Goal: Transaction & Acquisition: Purchase product/service

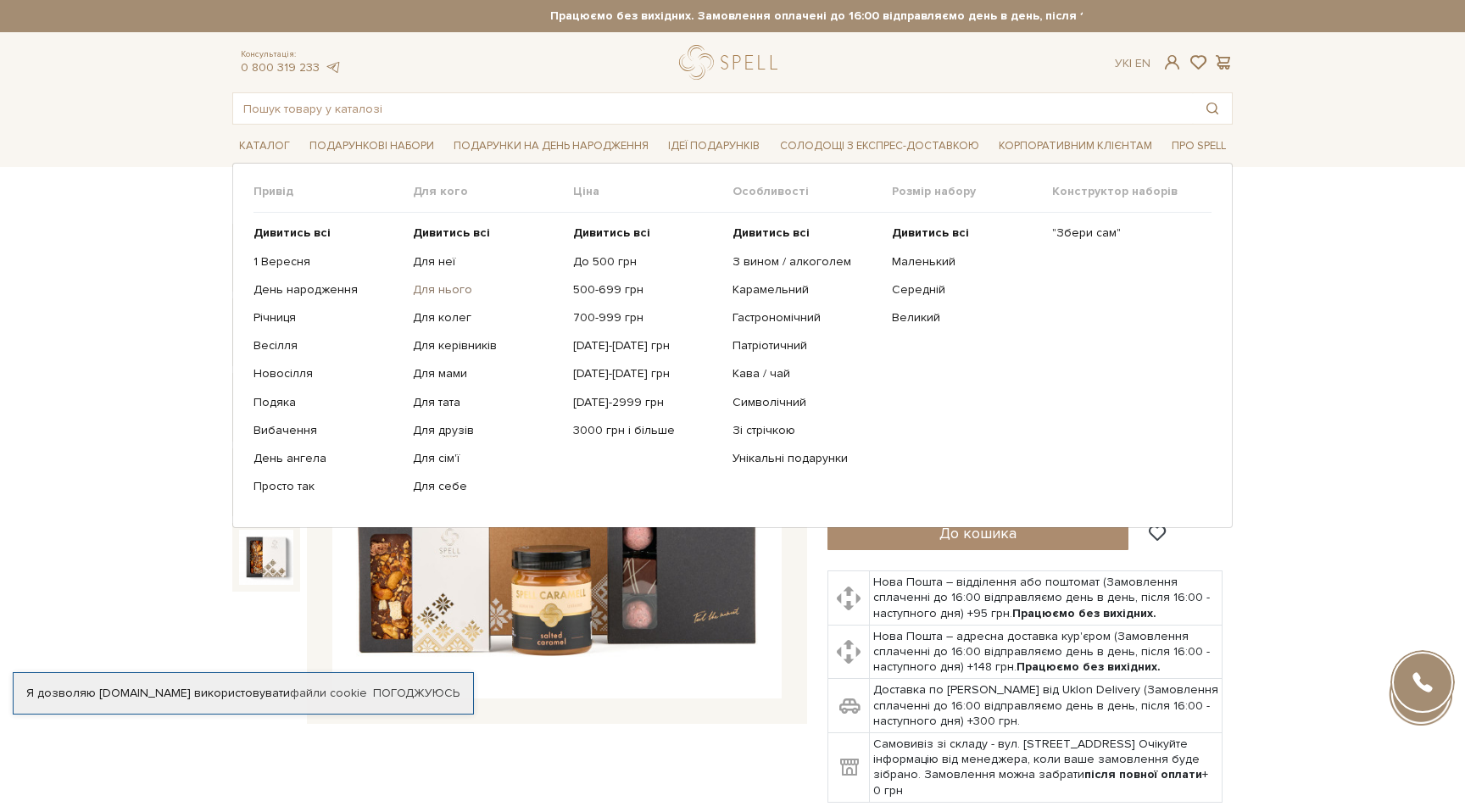
click at [445, 295] on link "Для нього" at bounding box center [486, 289] width 146 height 15
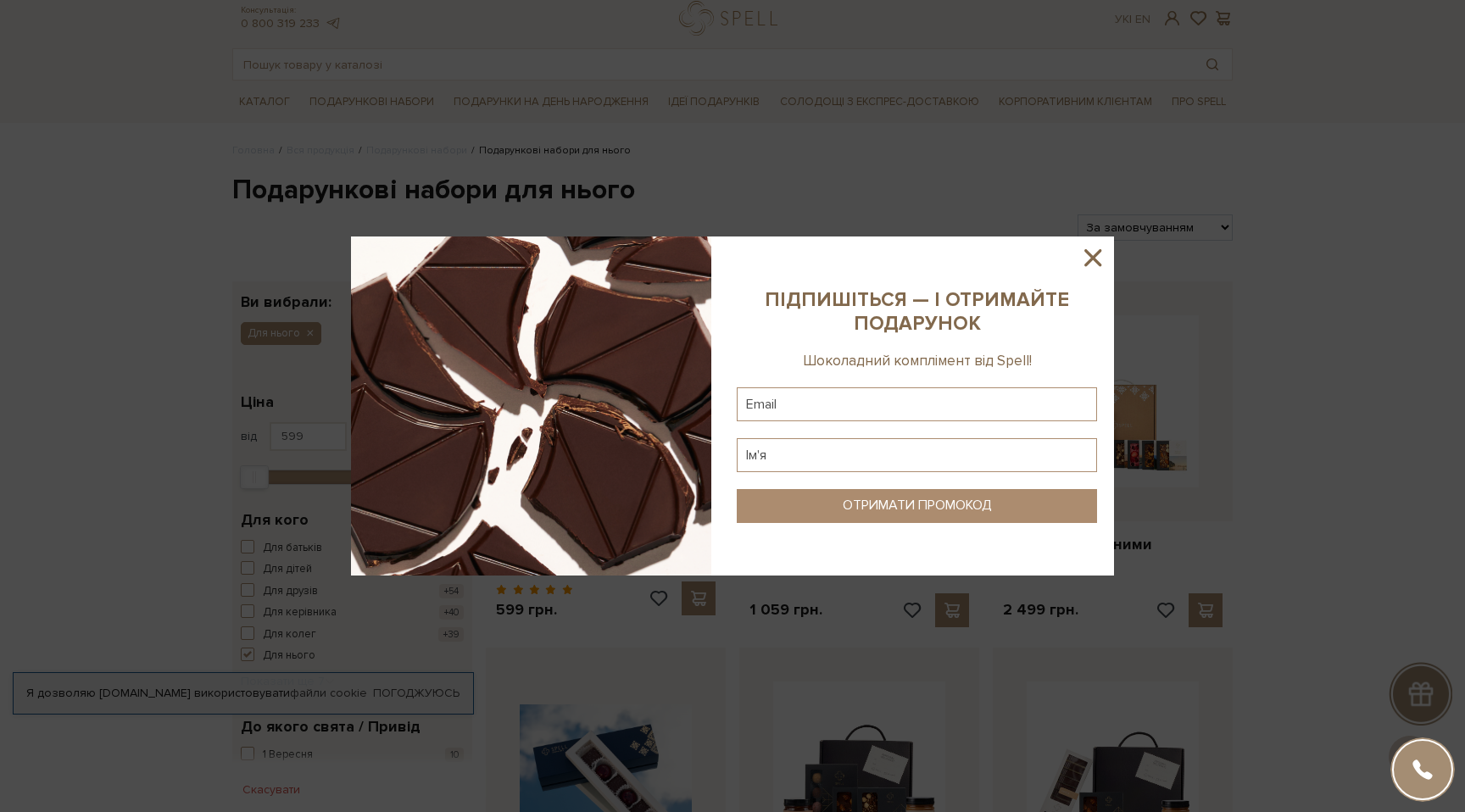
scroll to position [39, 0]
click at [1092, 252] on icon at bounding box center [1092, 257] width 29 height 29
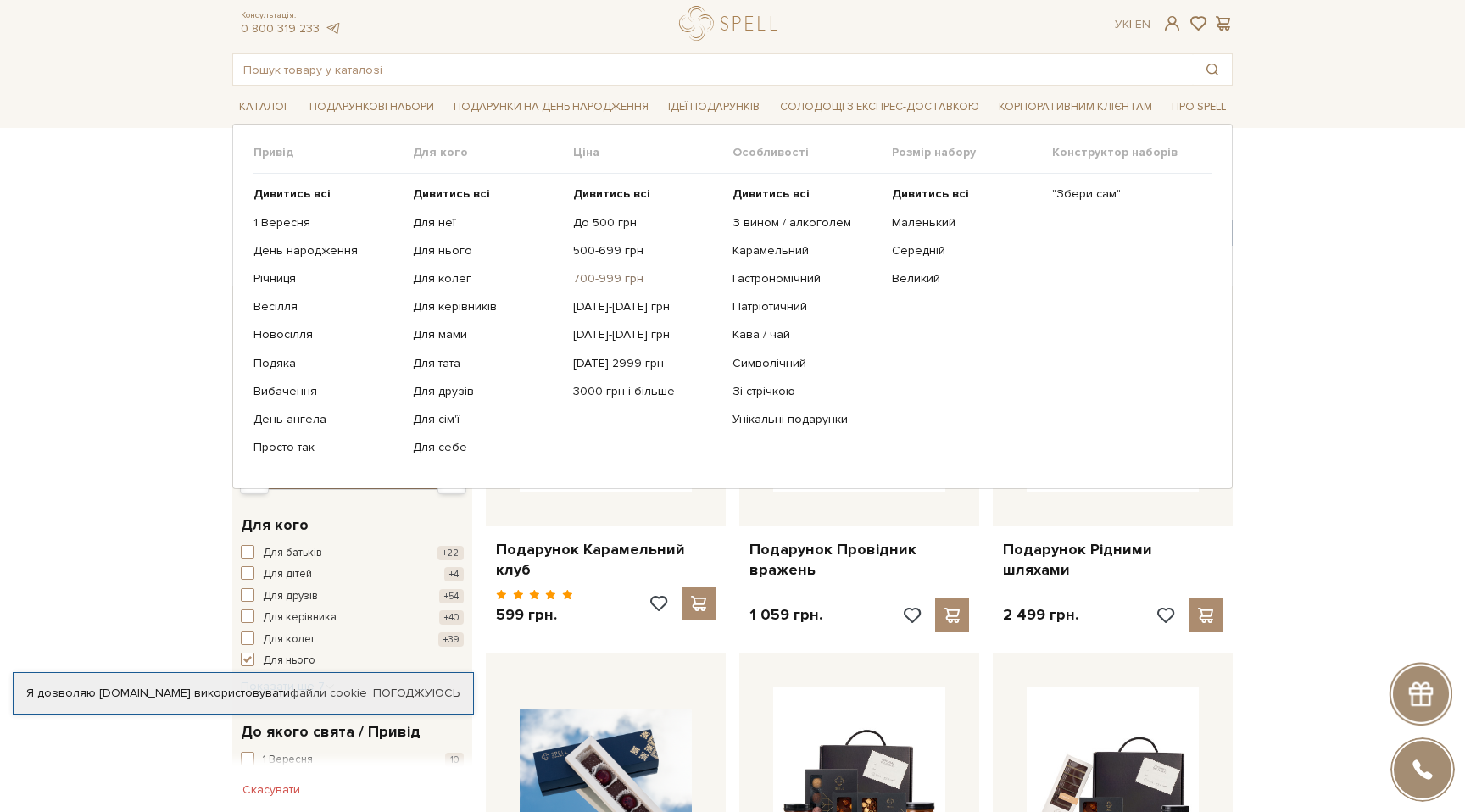
click at [612, 278] on link "700-999 грн" at bounding box center [646, 279] width 146 height 15
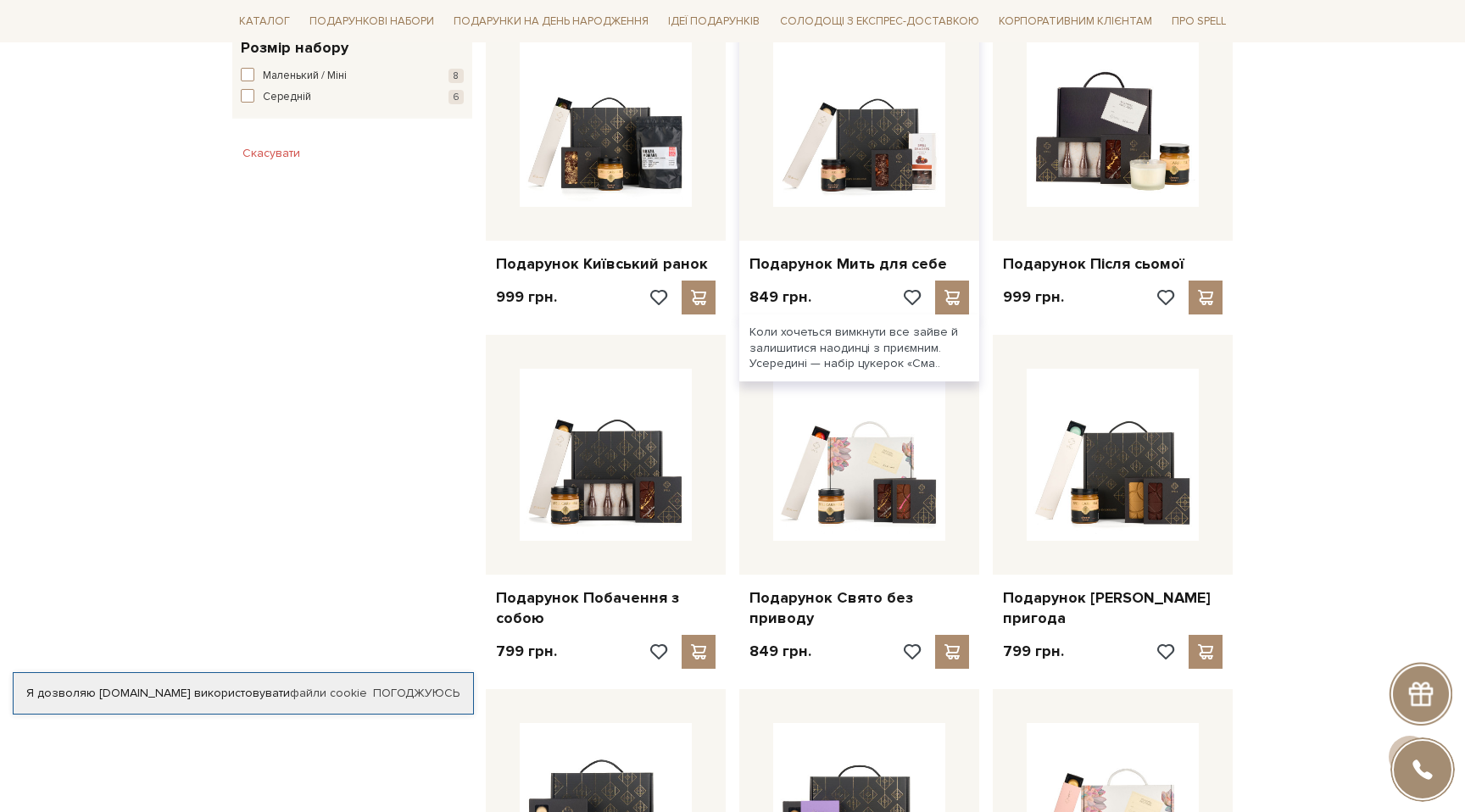
scroll to position [1028, 0]
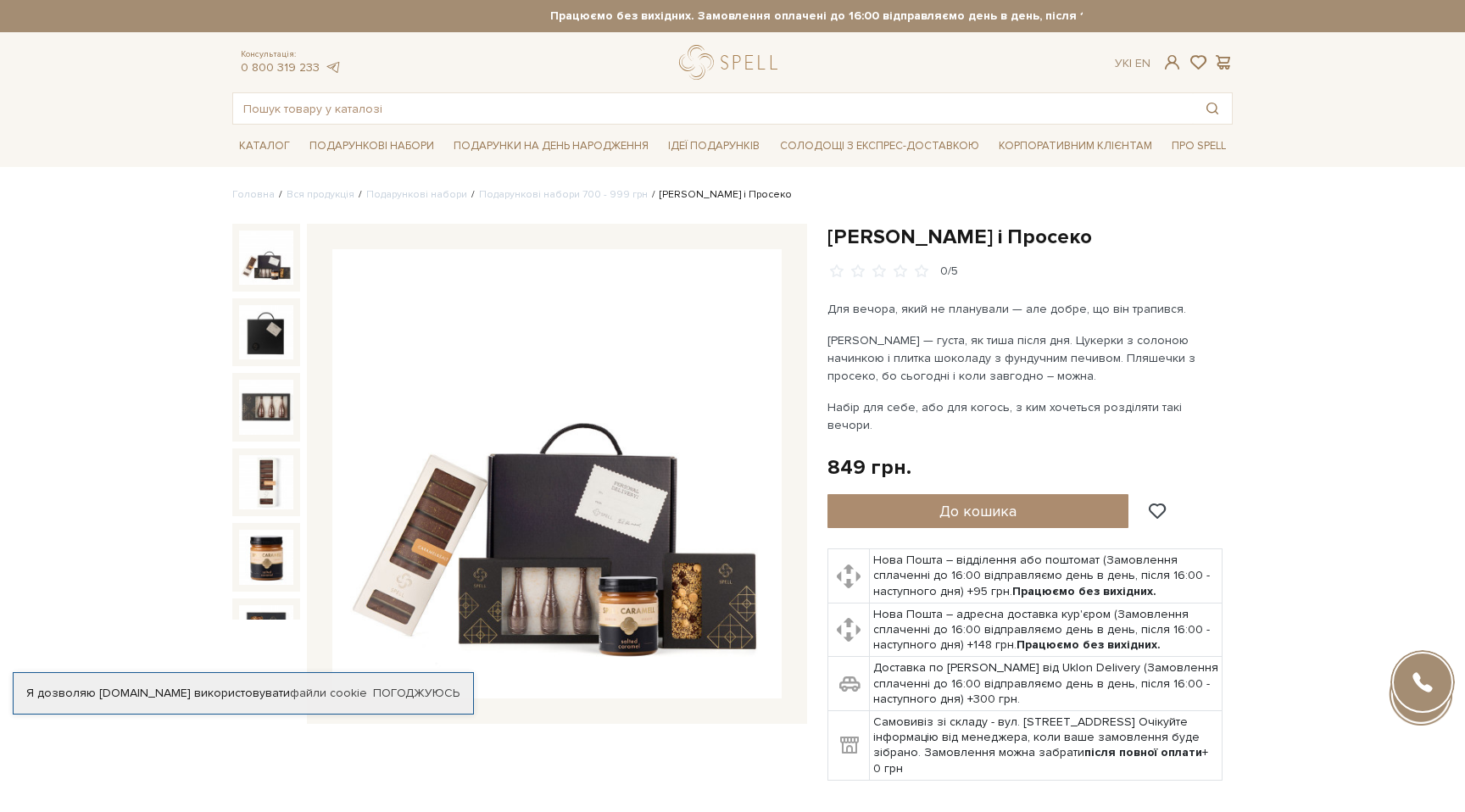
click at [609, 507] on img at bounding box center [556, 473] width 449 height 449
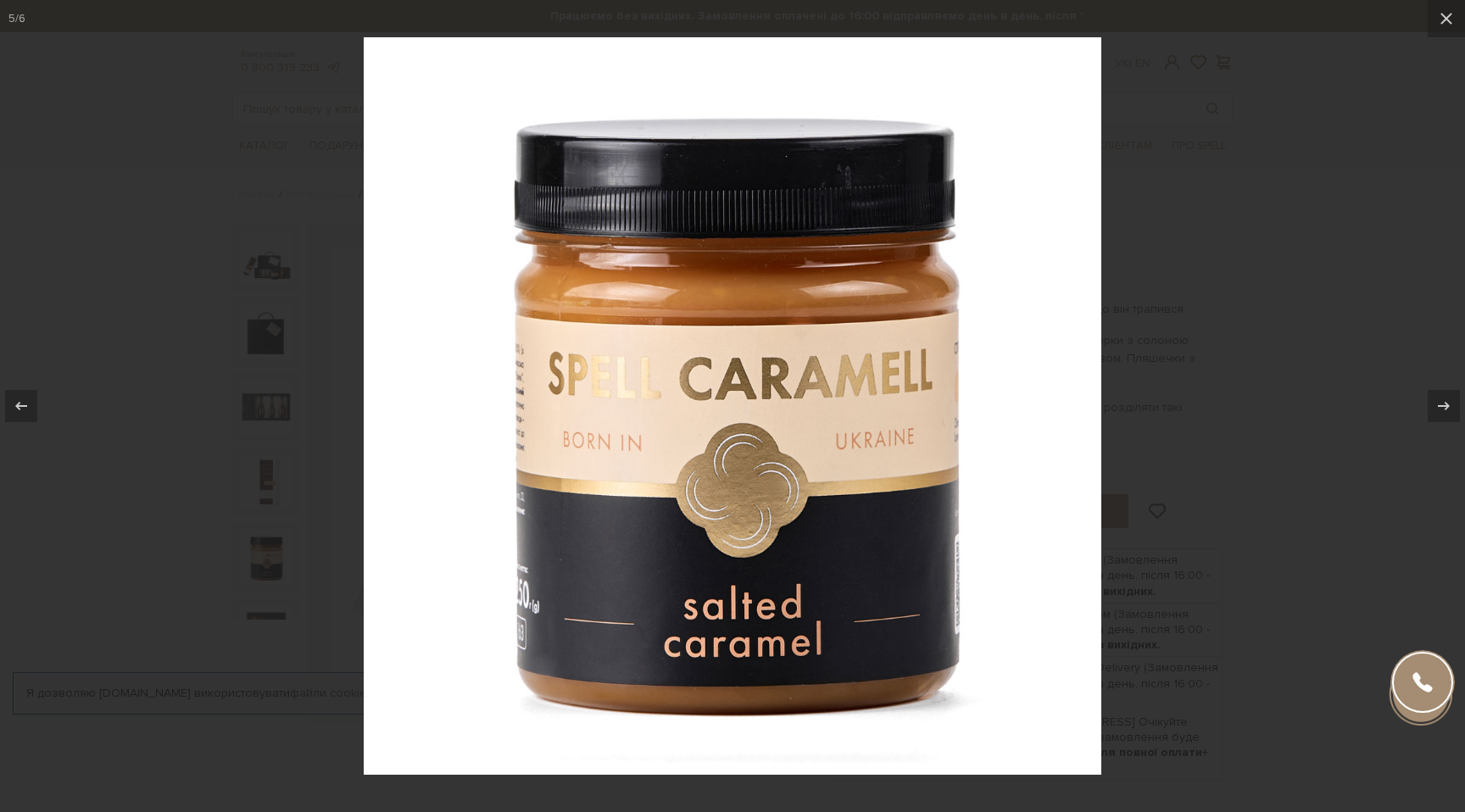
click at [1349, 184] on div at bounding box center [732, 406] width 1465 height 812
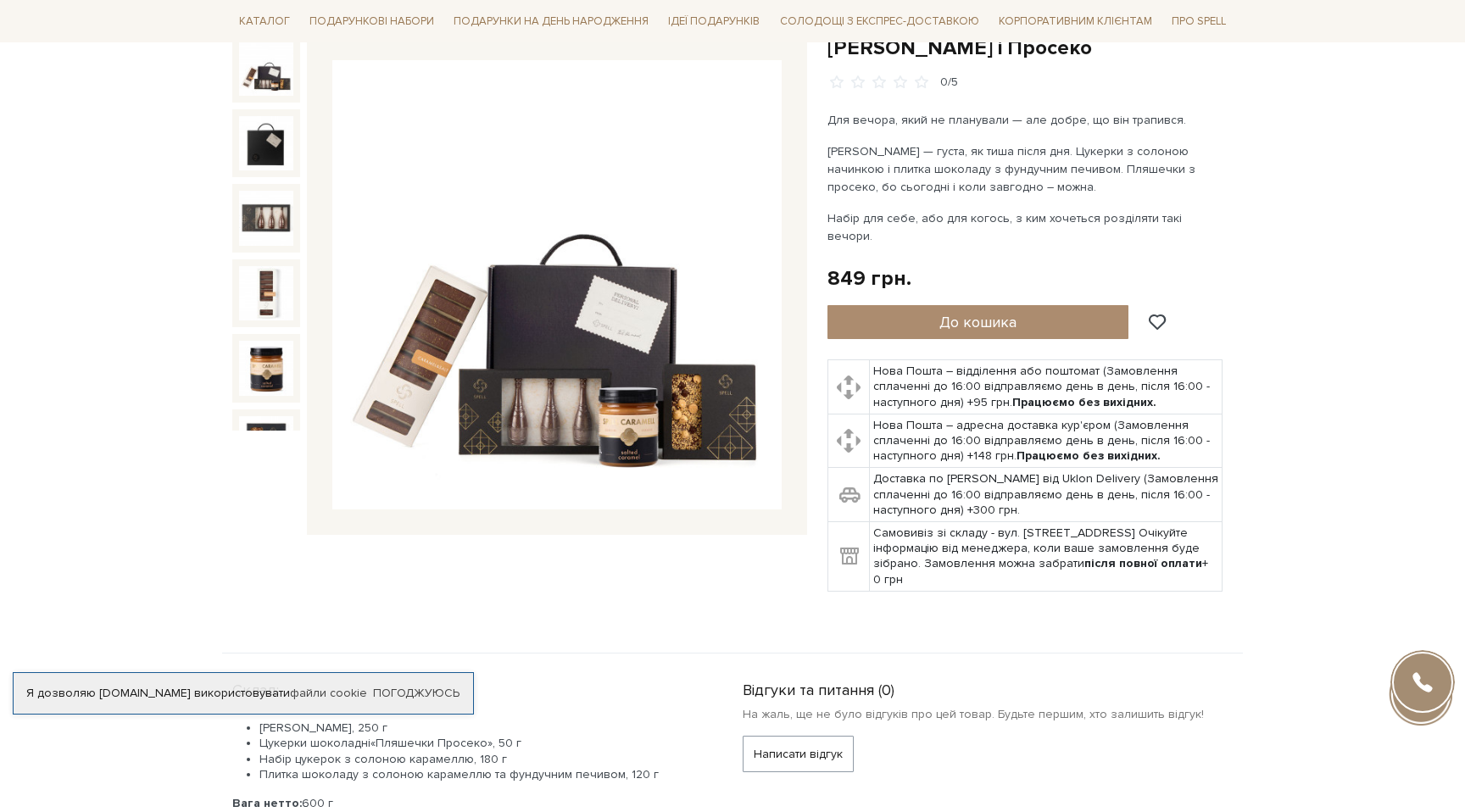
scroll to position [188, 0]
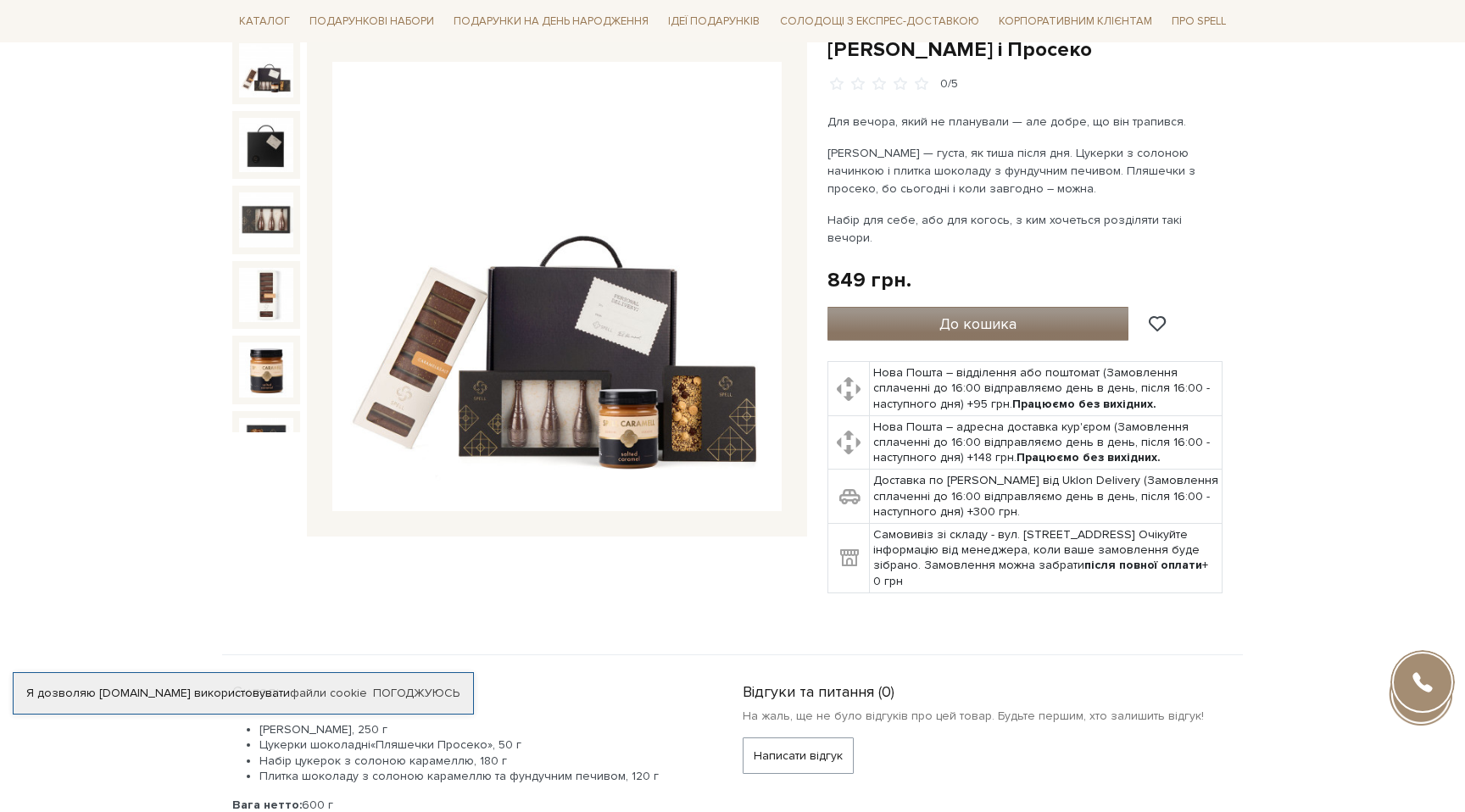
click at [1002, 314] on span "До кошика" at bounding box center [978, 323] width 77 height 19
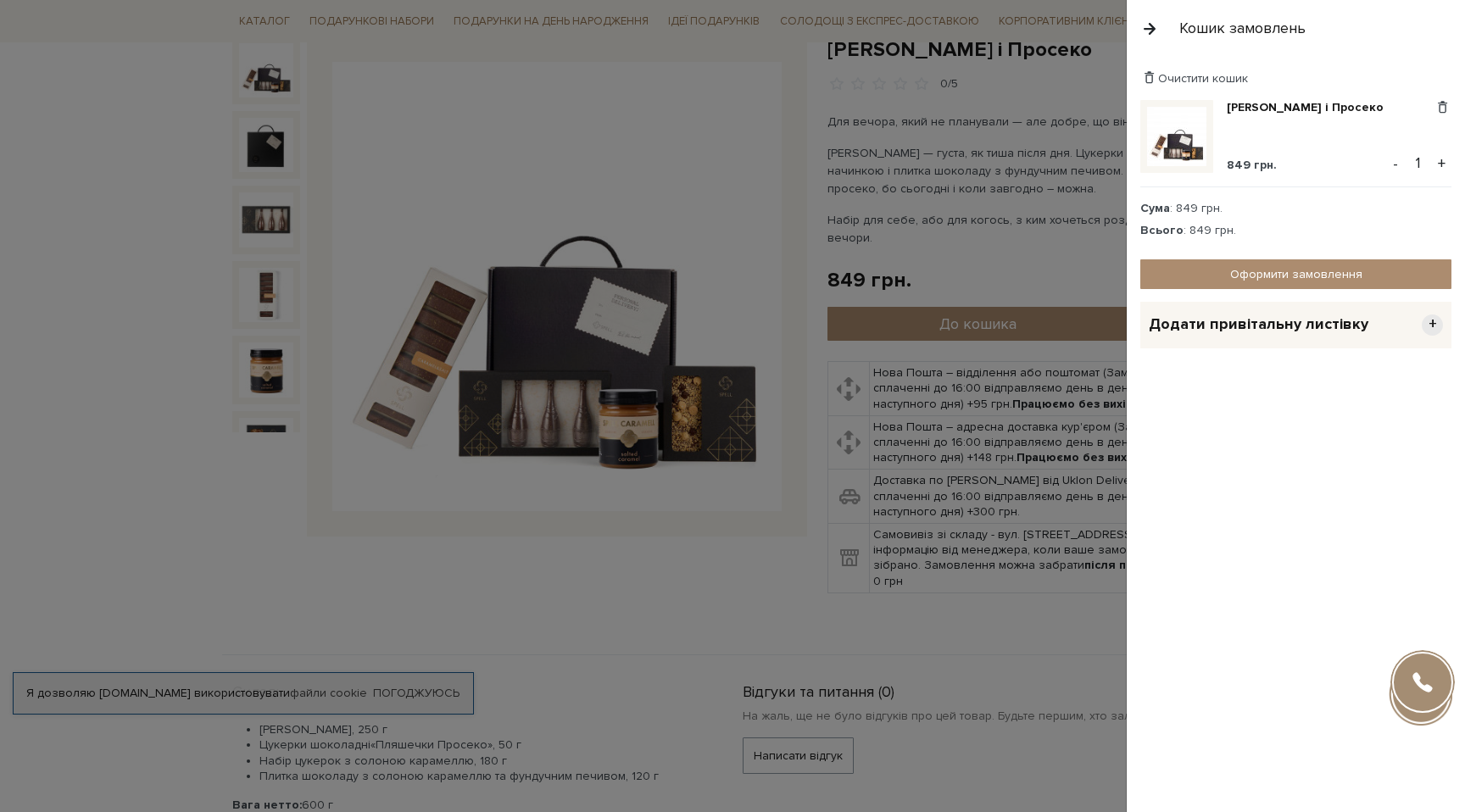
click at [1444, 161] on button "+" at bounding box center [1441, 164] width 20 height 26
click at [1444, 162] on button "+" at bounding box center [1441, 164] width 20 height 26
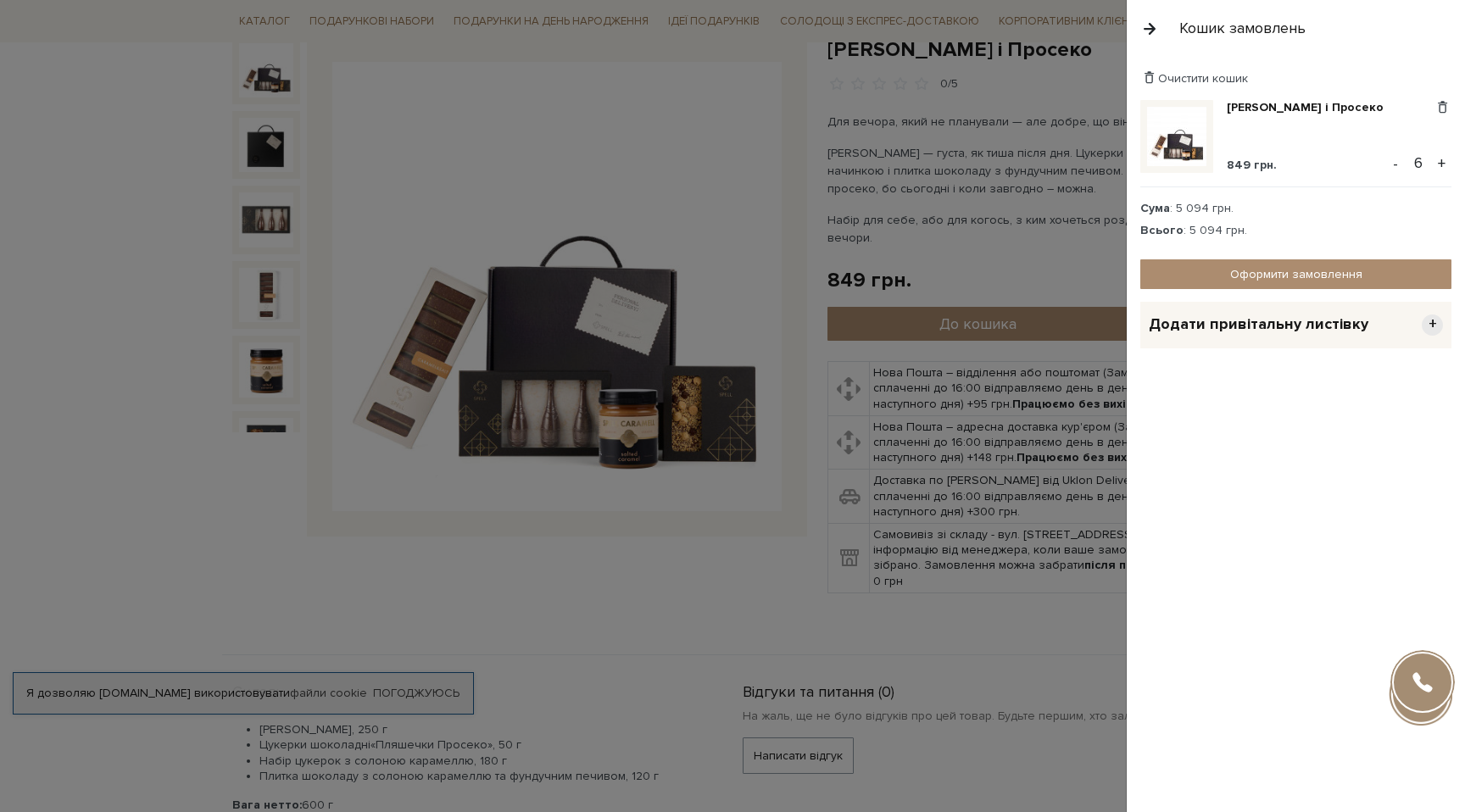
click at [1444, 162] on button "+" at bounding box center [1441, 164] width 20 height 26
click at [1198, 229] on div "Всього : 7 641 грн." at bounding box center [1295, 230] width 311 height 15
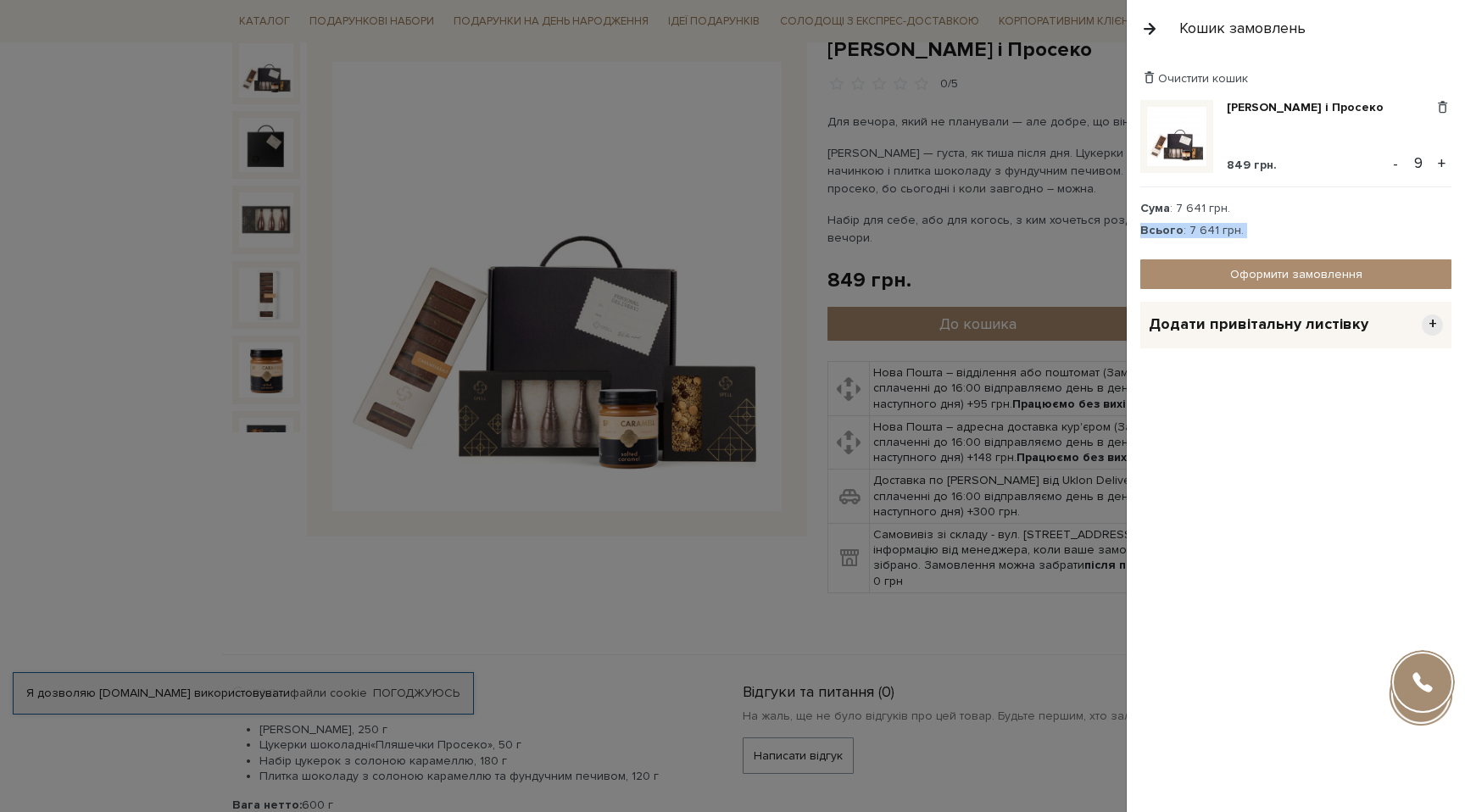
click at [1198, 229] on div "Всього : 7 641 грн." at bounding box center [1295, 230] width 311 height 15
click at [1189, 229] on div "Всього : 7 641 грн." at bounding box center [1295, 230] width 311 height 15
drag, startPoint x: 1215, startPoint y: 226, endPoint x: 1185, endPoint y: 224, distance: 30.1
click at [1185, 226] on div "Всього : 7 641 грн." at bounding box center [1295, 230] width 311 height 15
copy div "7 641"
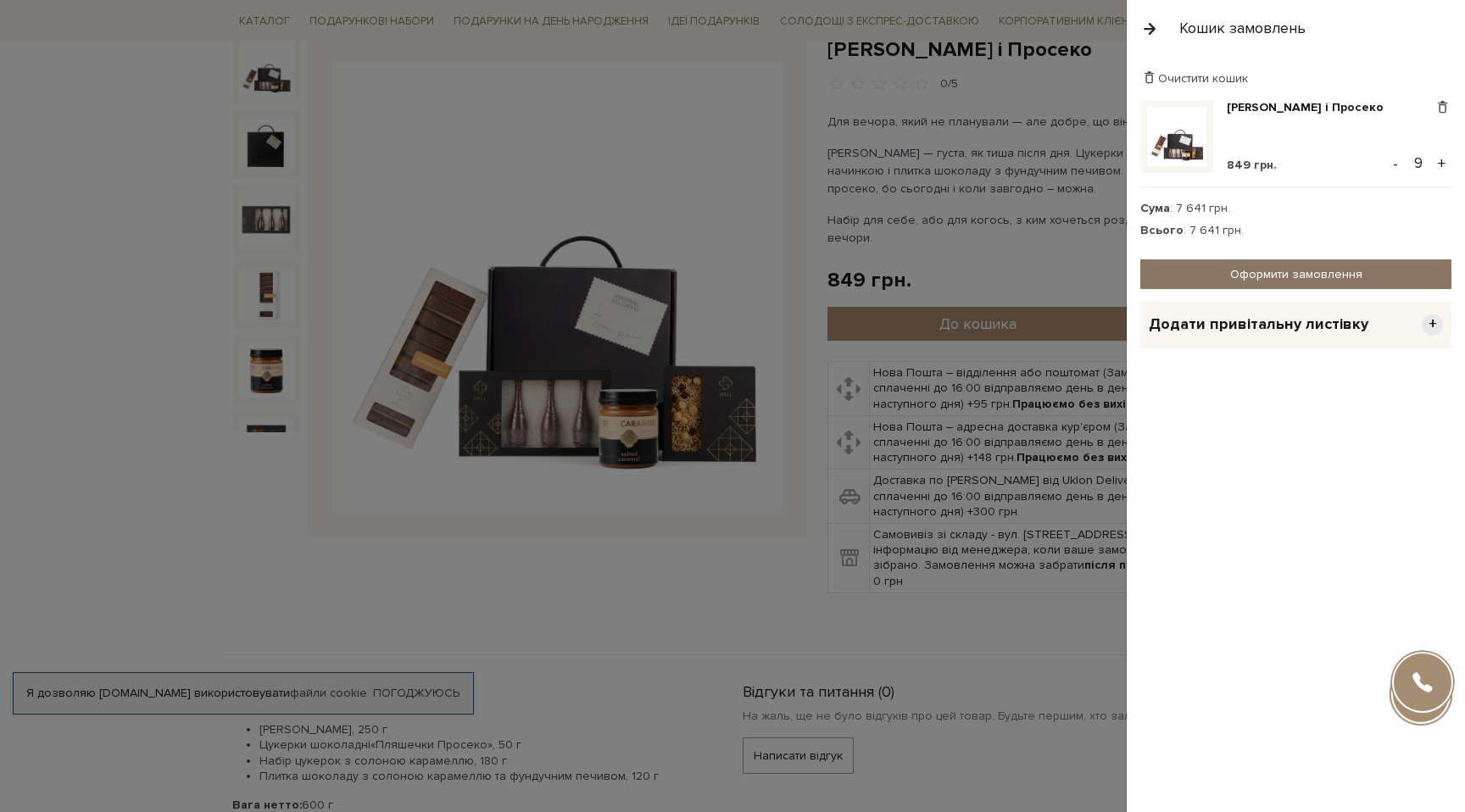
click at [1262, 272] on link "Оформити замовлення" at bounding box center [1295, 275] width 311 height 30
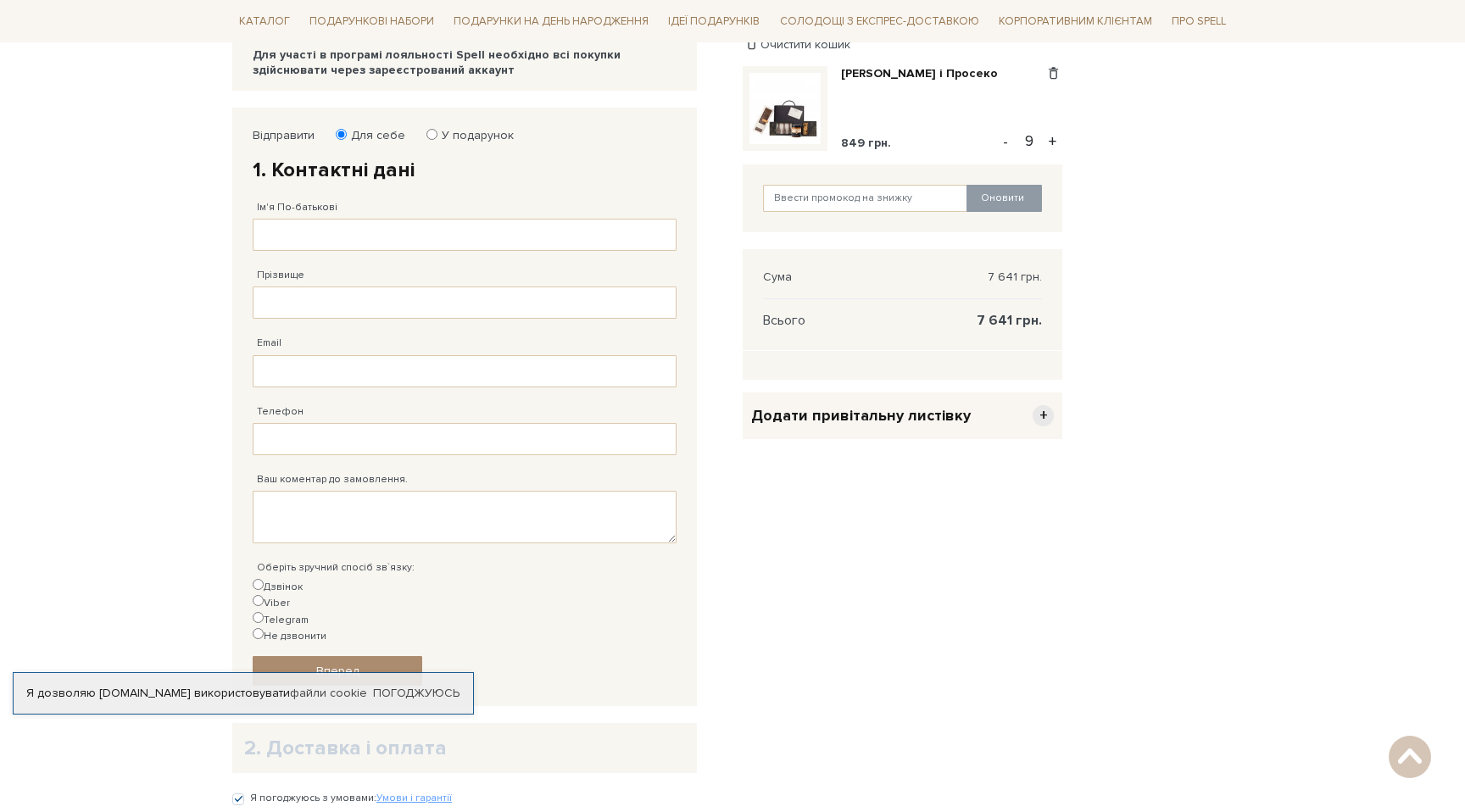
scroll to position [195, 0]
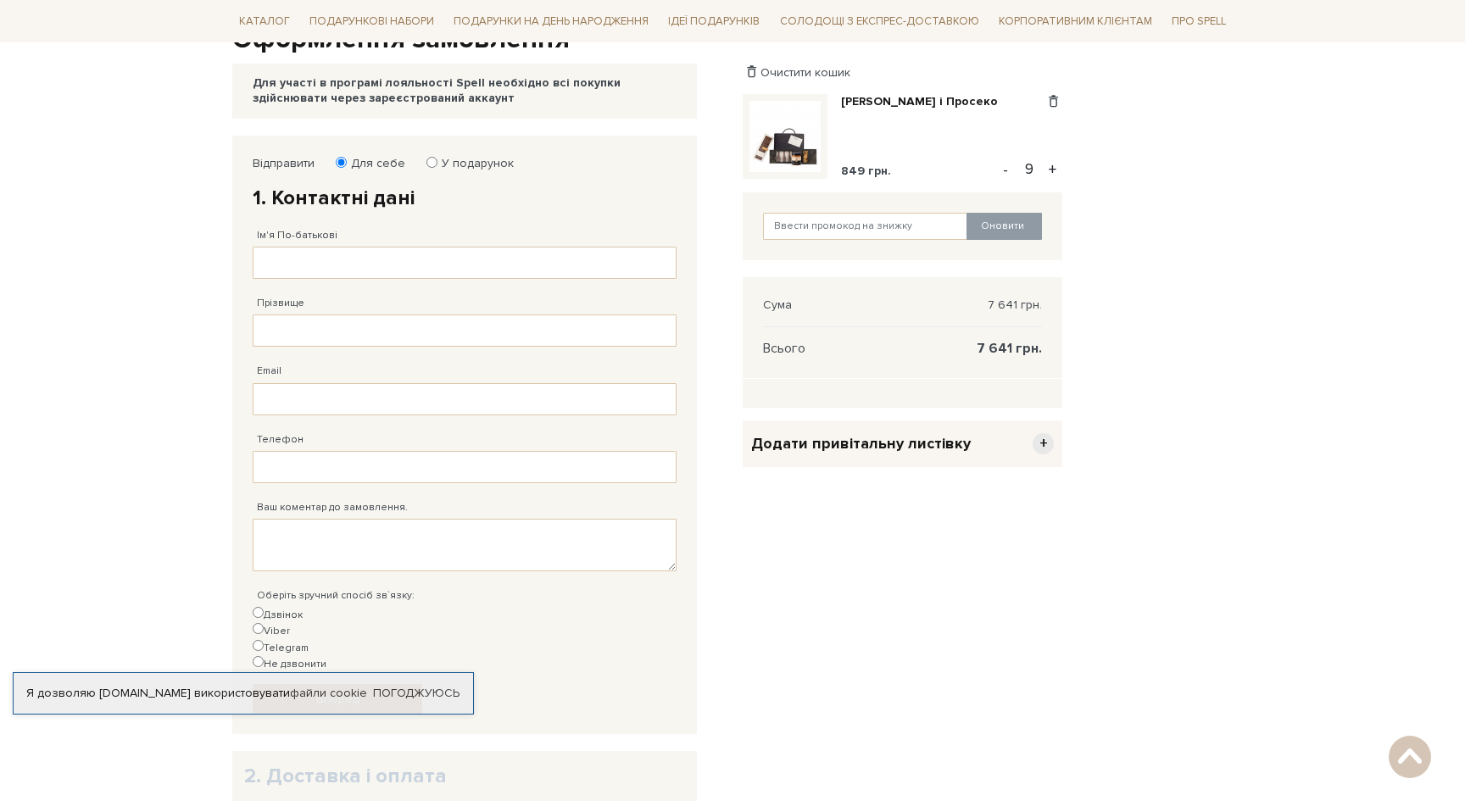
click at [1043, 446] on span "+" at bounding box center [1042, 443] width 21 height 21
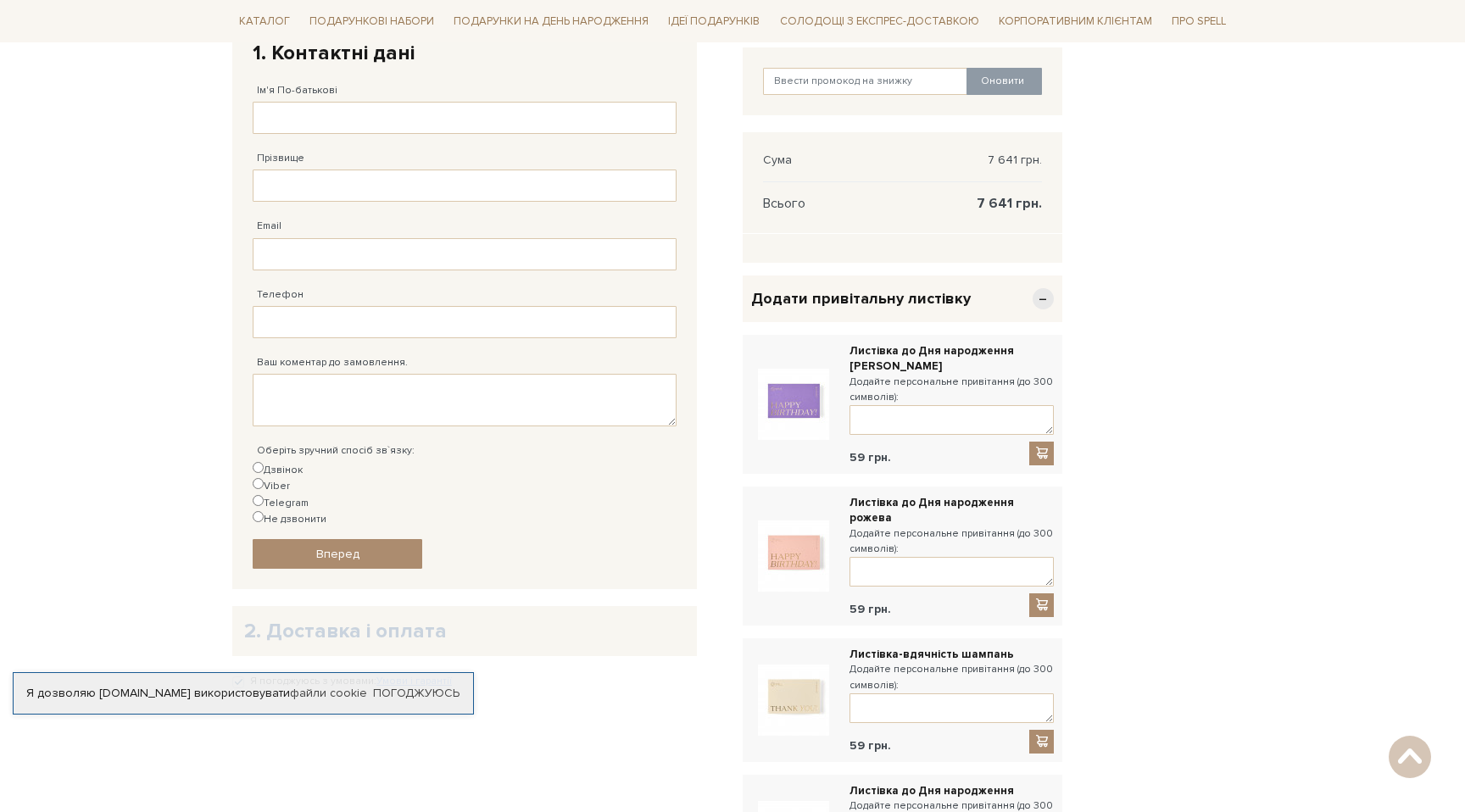
scroll to position [0, 0]
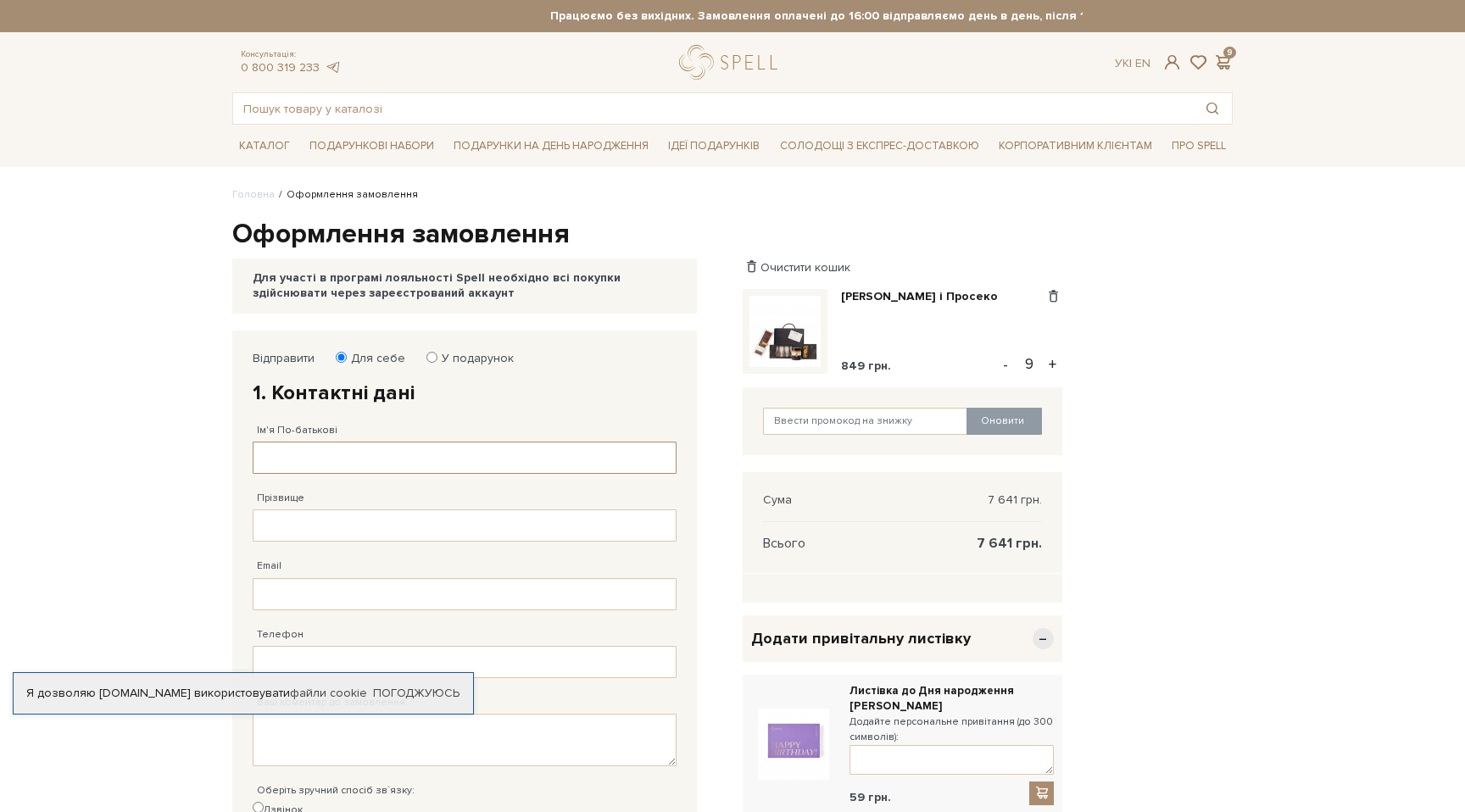
click at [381, 447] on input "Ім'я По-батькові" at bounding box center [464, 457] width 424 height 33
click at [380, 447] on input "Ім'я По-батькові" at bounding box center [464, 457] width 424 height 33
checkbox input "true"
click at [1170, 62] on span at bounding box center [1172, 62] width 21 height 18
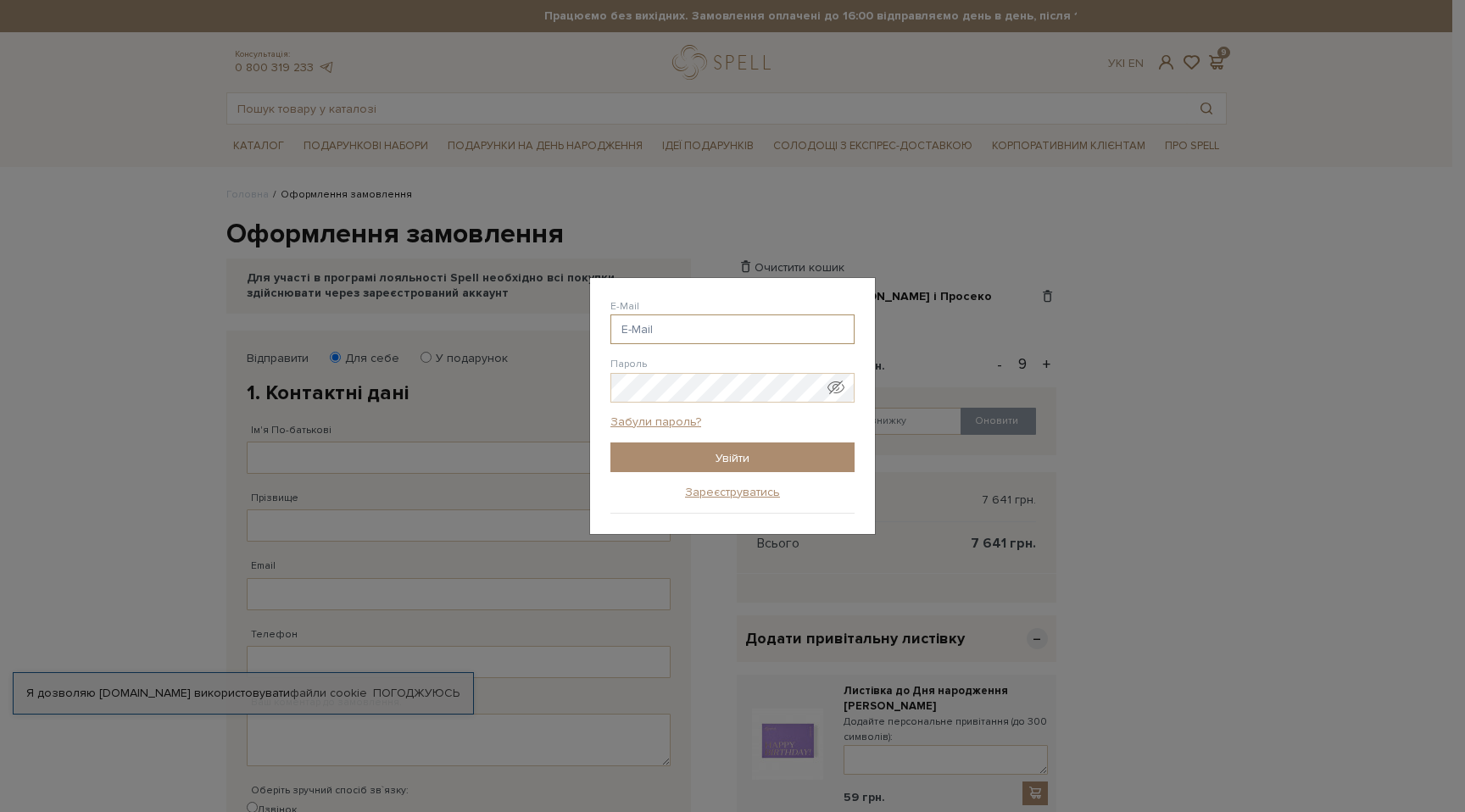
click at [669, 325] on input "E-Mail" at bounding box center [732, 329] width 244 height 30
click at [742, 492] on link "Зареєструватись" at bounding box center [732, 492] width 95 height 15
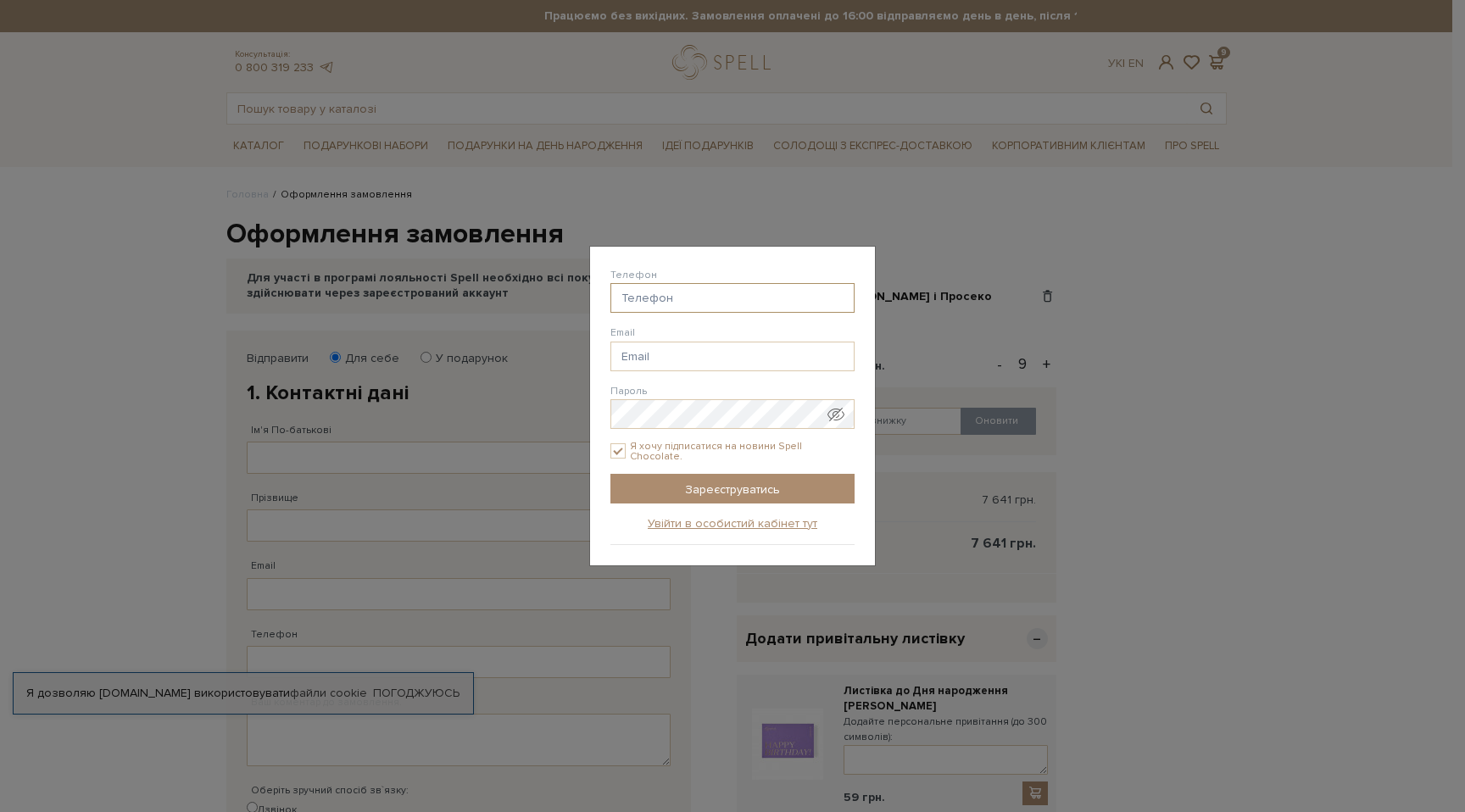
click at [695, 299] on input "Телефон" at bounding box center [732, 298] width 244 height 30
type input "38(093) 109-99-89"
click at [646, 360] on input "Email" at bounding box center [732, 357] width 244 height 30
drag, startPoint x: 723, startPoint y: 356, endPoint x: 663, endPoint y: 354, distance: 60.0
click at [663, 355] on input "oksana.nykyforchyn@gmail.com" at bounding box center [732, 357] width 244 height 30
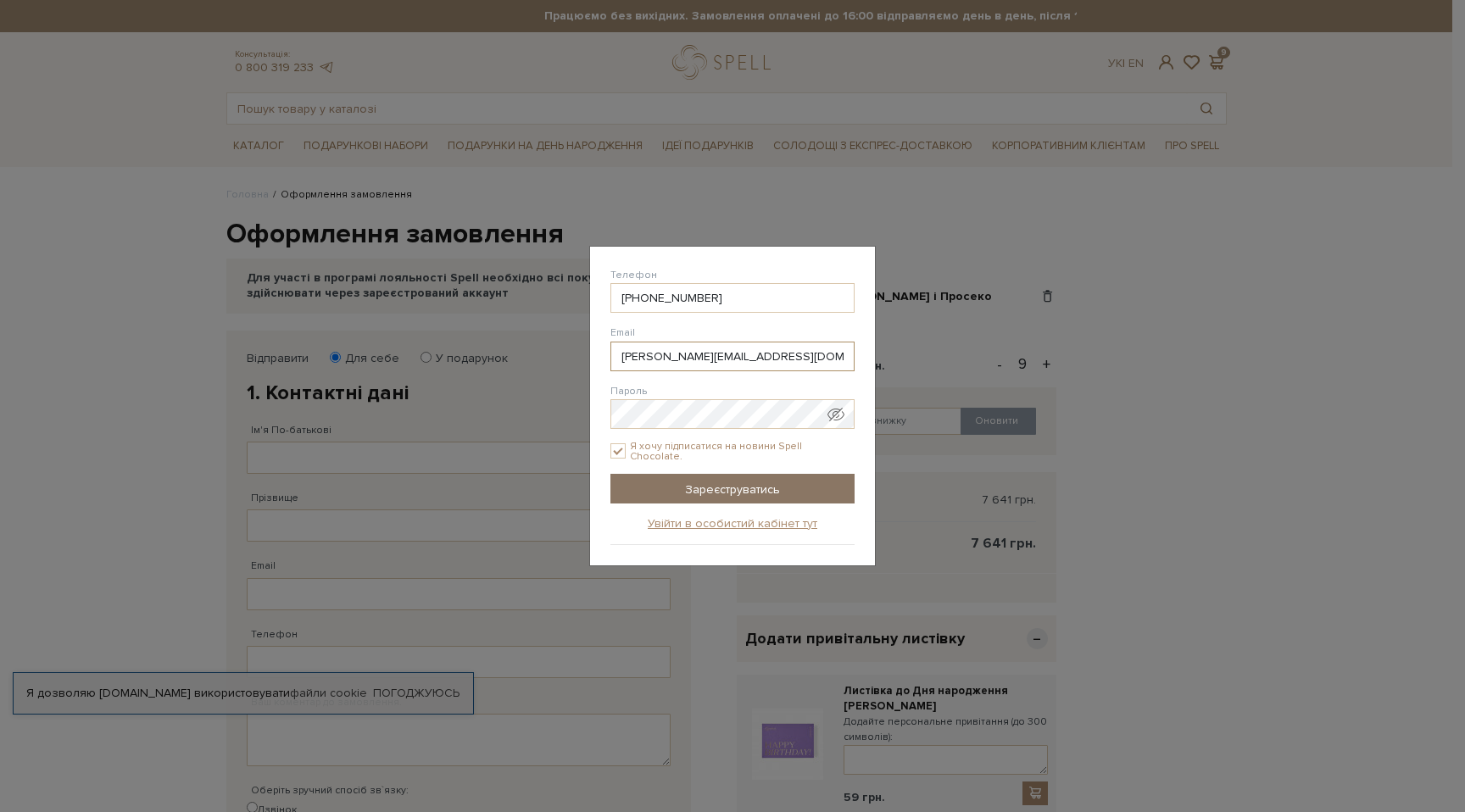
type input "[PERSON_NAME][EMAIL_ADDRESS][DOMAIN_NAME]"
click at [769, 486] on input "Зареєструватись" at bounding box center [732, 489] width 244 height 30
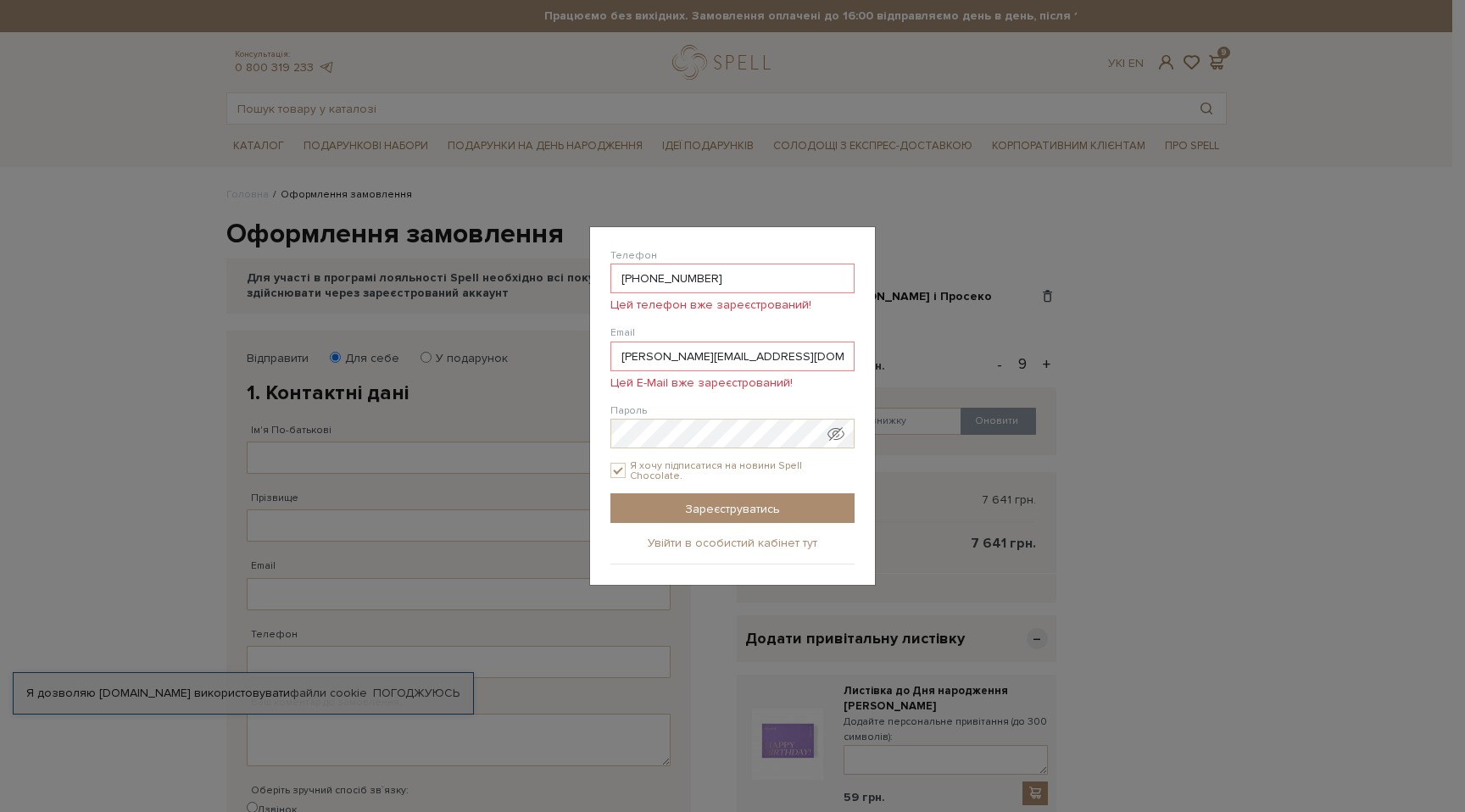
click at [751, 539] on link "Увійти в особистий кабінет тут" at bounding box center [732, 542] width 170 height 15
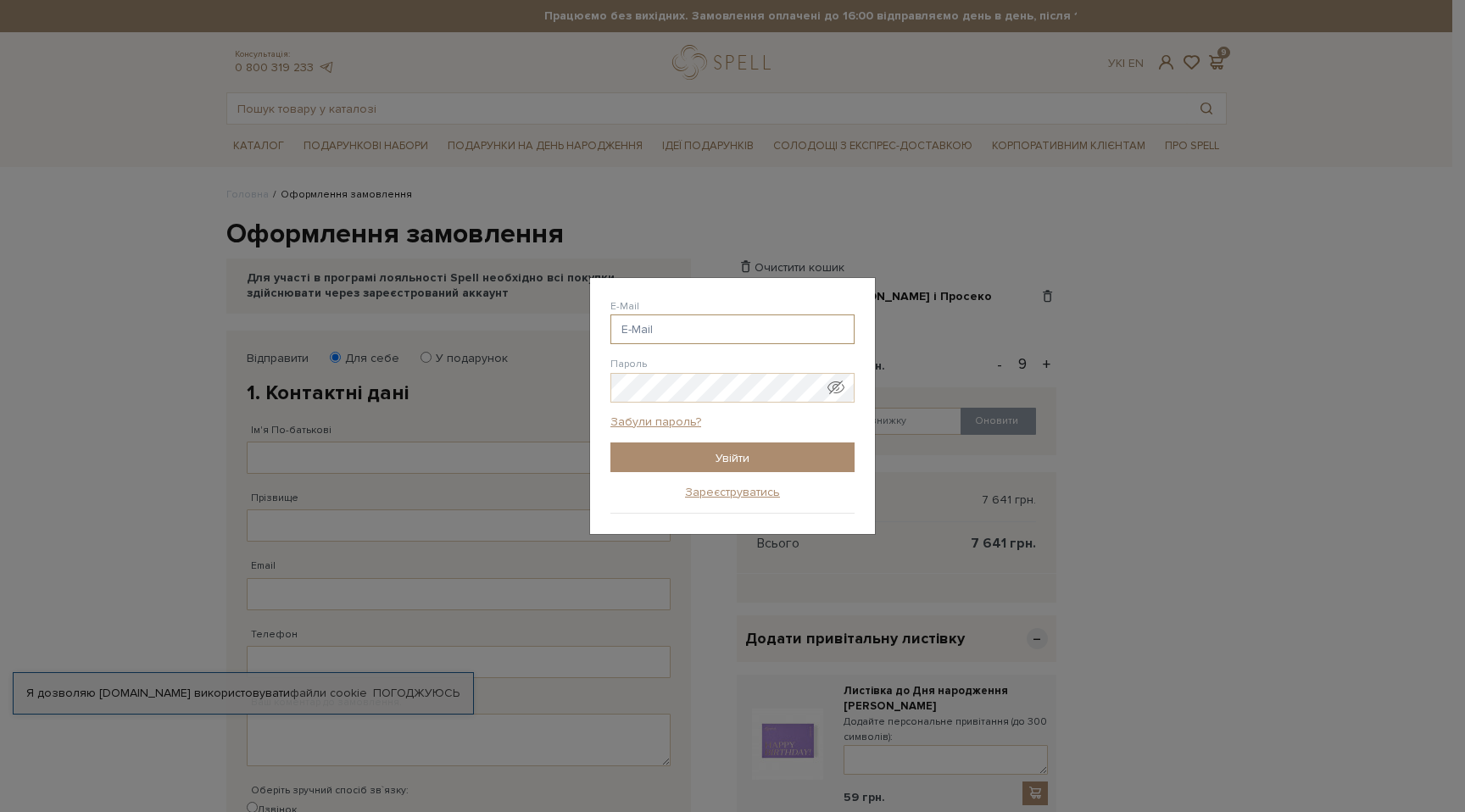
click at [695, 333] on input "E-Mail" at bounding box center [732, 329] width 244 height 30
type input "[PERSON_NAME][EMAIL_ADDRESS][DOMAIN_NAME]"
click at [716, 457] on input "Увійти" at bounding box center [732, 457] width 244 height 30
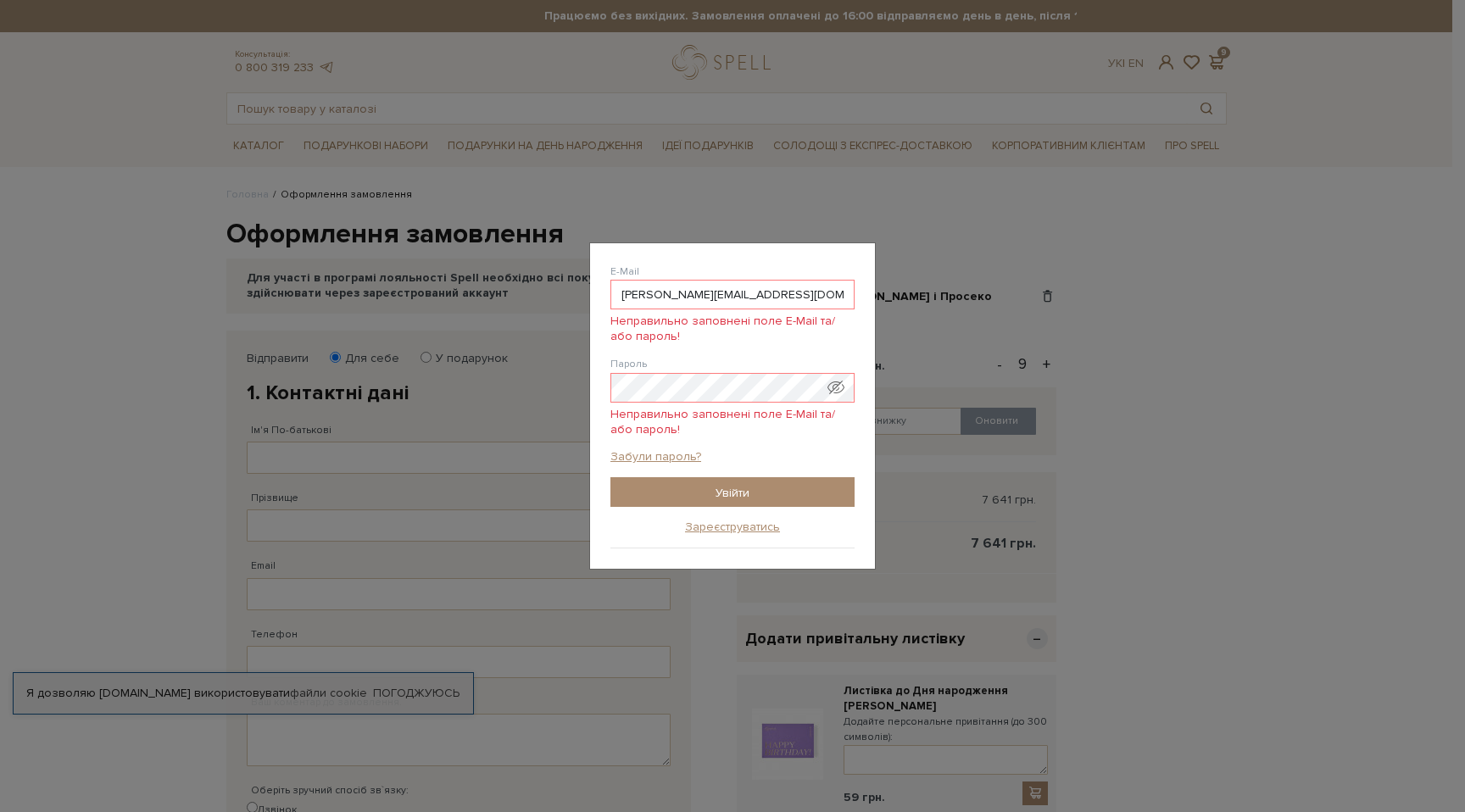
click at [839, 385] on span "Показати пароль у вигляді звичайного тексту. Попередження: це відобразить ваш п…" at bounding box center [835, 386] width 17 height 17
click at [675, 450] on link "Забули пароль?" at bounding box center [656, 456] width 91 height 15
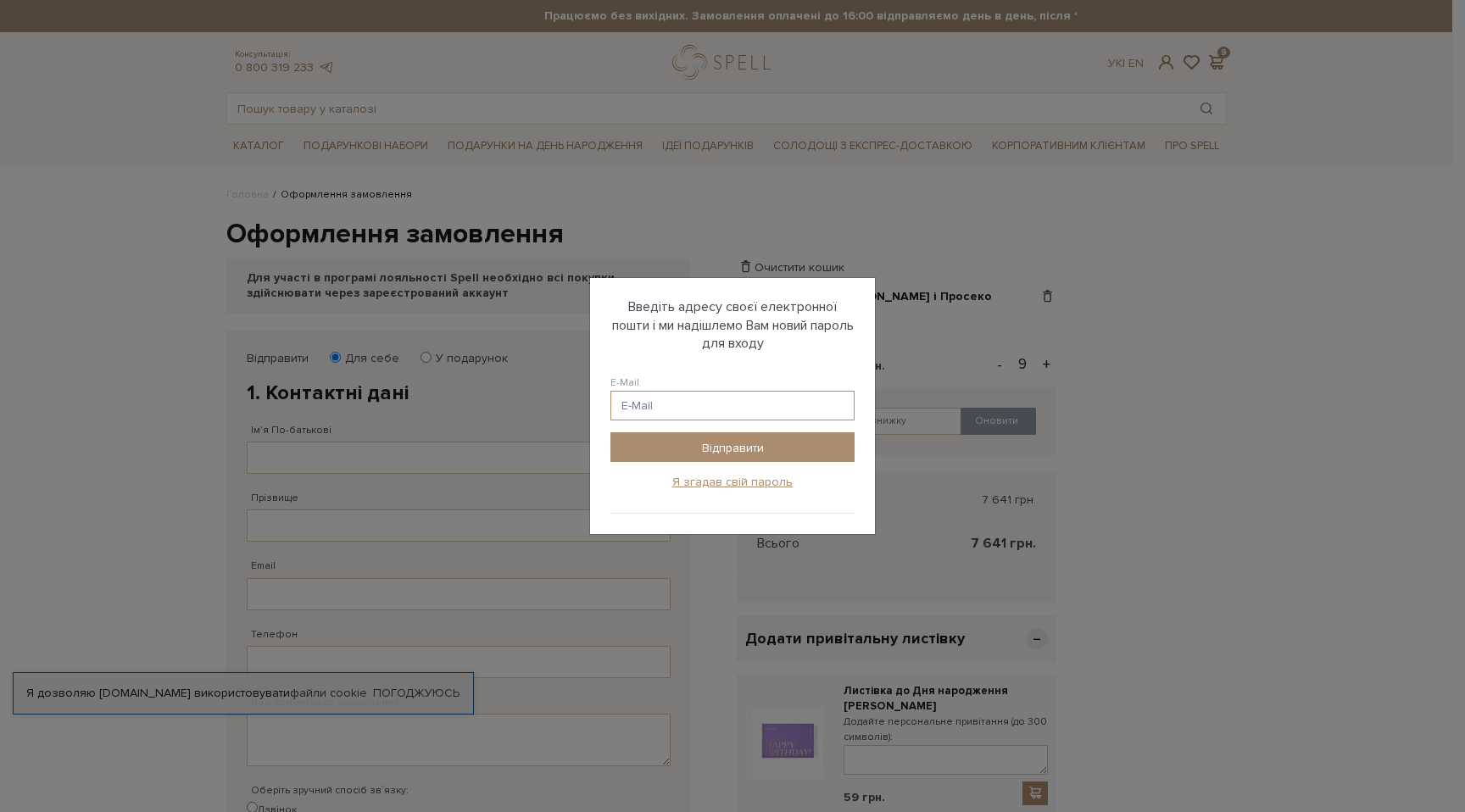
click at [728, 398] on input "E-Mail" at bounding box center [732, 406] width 244 height 30
type input "oksana.recruiting@gmail.com"
click at [767, 445] on input "Відправити" at bounding box center [732, 447] width 244 height 30
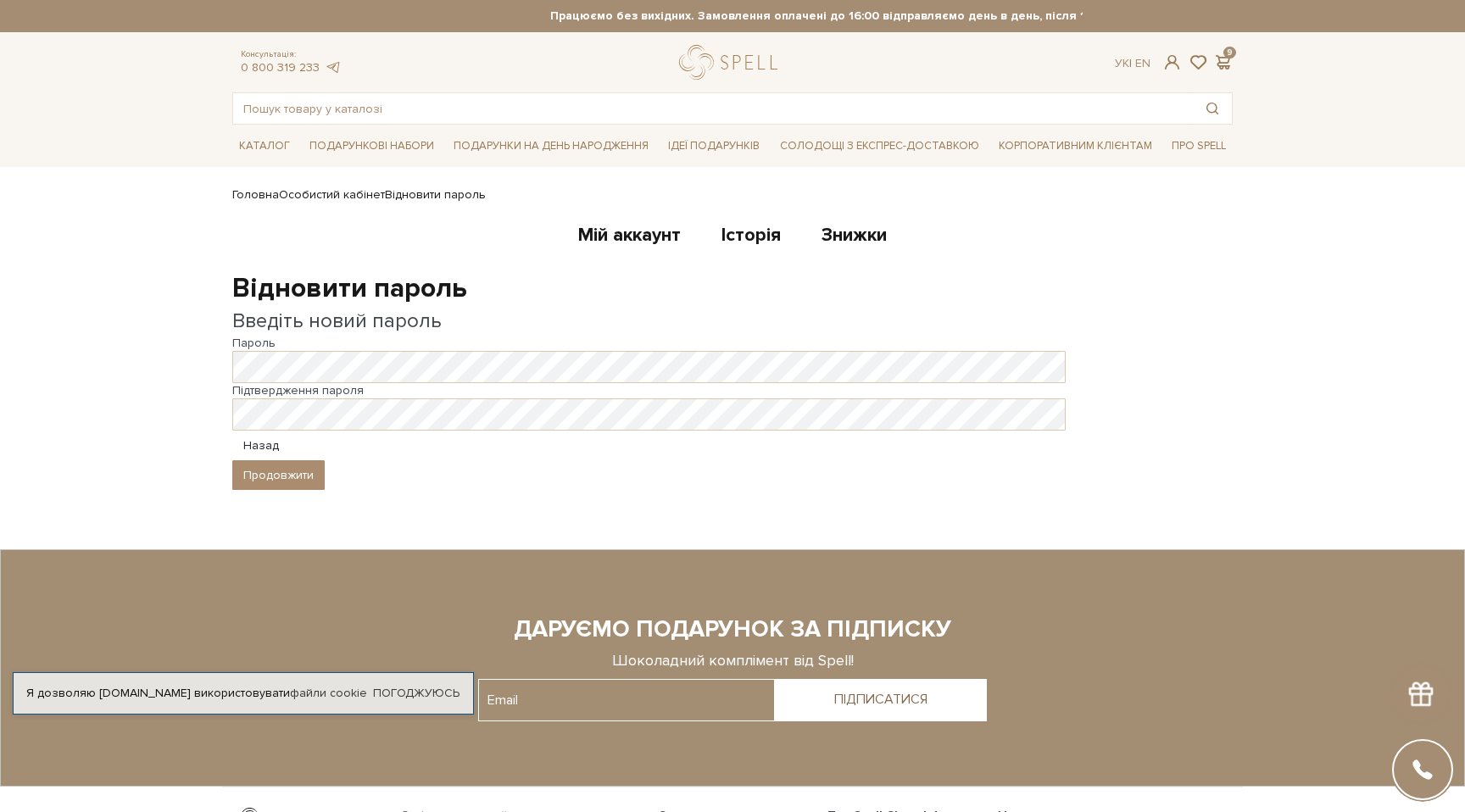
click at [112, 353] on body "Подарункові набори SALE Корпоративним клієнтам Доставка і оплата Консультація: …" at bounding box center [732, 484] width 1465 height 969
click at [271, 484] on button "Продовжити" at bounding box center [279, 475] width 93 height 30
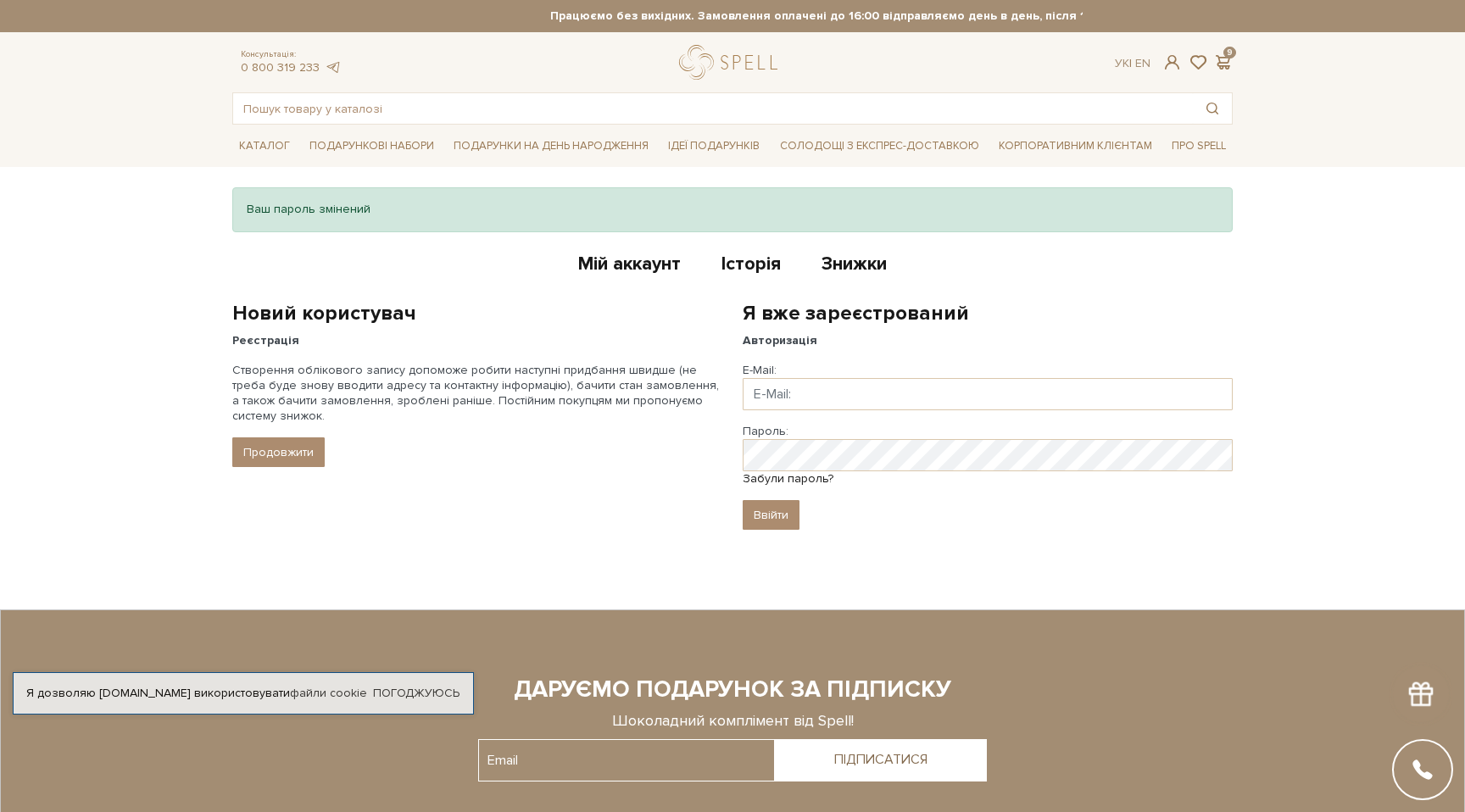
click at [1296, 129] on div "Каталог Всі солодощі Дивитись всі Новинки Бестселери Набори SALE Білий" at bounding box center [732, 145] width 1465 height 42
click at [608, 319] on h2 "Новий користувач" at bounding box center [477, 313] width 490 height 27
click at [602, 266] on link "Мій аккаунт" at bounding box center [629, 267] width 103 height 28
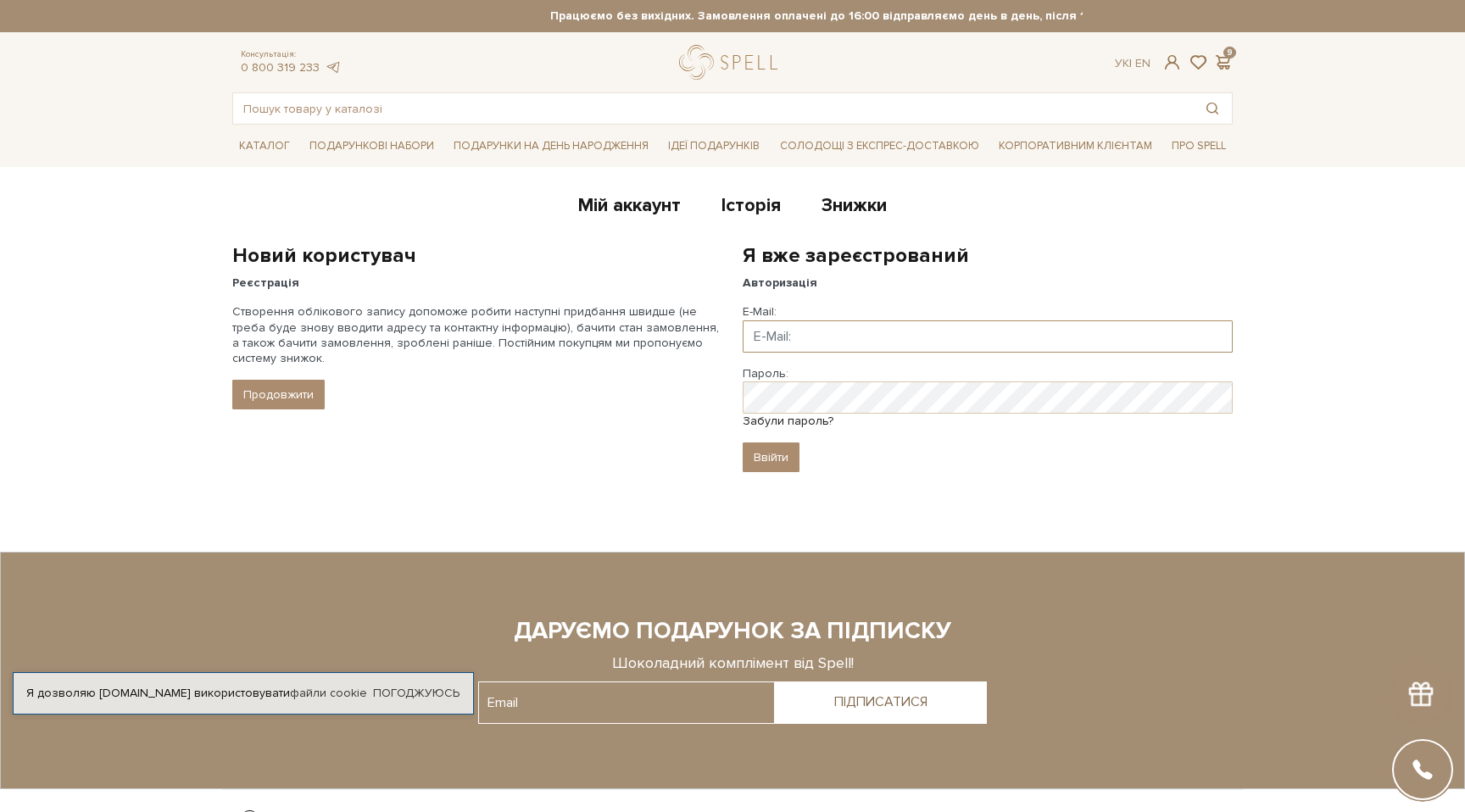
click at [795, 339] on input "Email" at bounding box center [988, 336] width 490 height 33
type input "[PERSON_NAME][EMAIL_ADDRESS][DOMAIN_NAME]"
click at [775, 458] on input "Ввійти" at bounding box center [771, 457] width 56 height 30
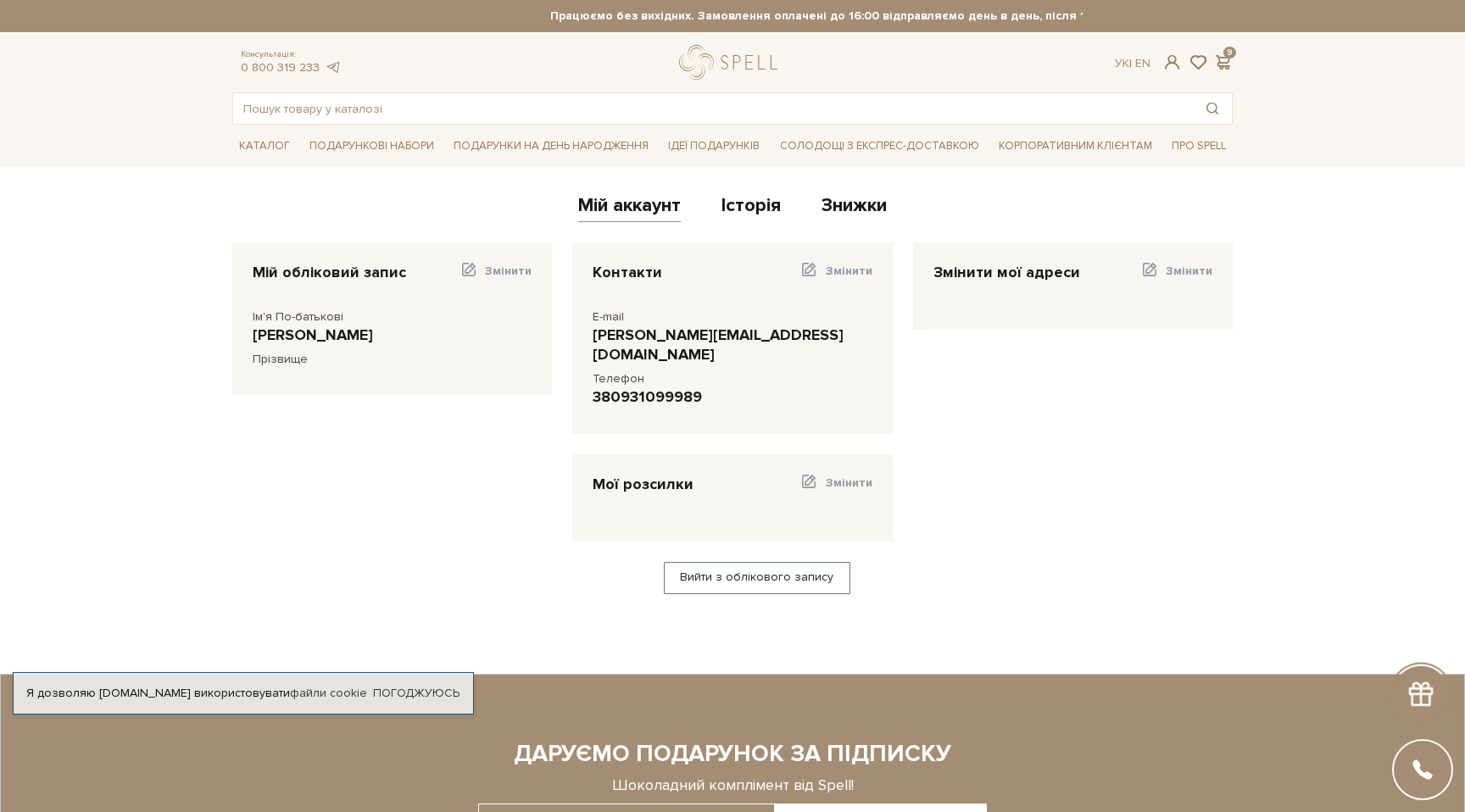
click at [1022, 438] on div "Контакти Змінити E-mail [PERSON_NAME][EMAIL_ADDRESS][DOMAIN_NAME]" at bounding box center [902, 401] width 681 height 319
click at [1225, 60] on span at bounding box center [1222, 62] width 21 height 18
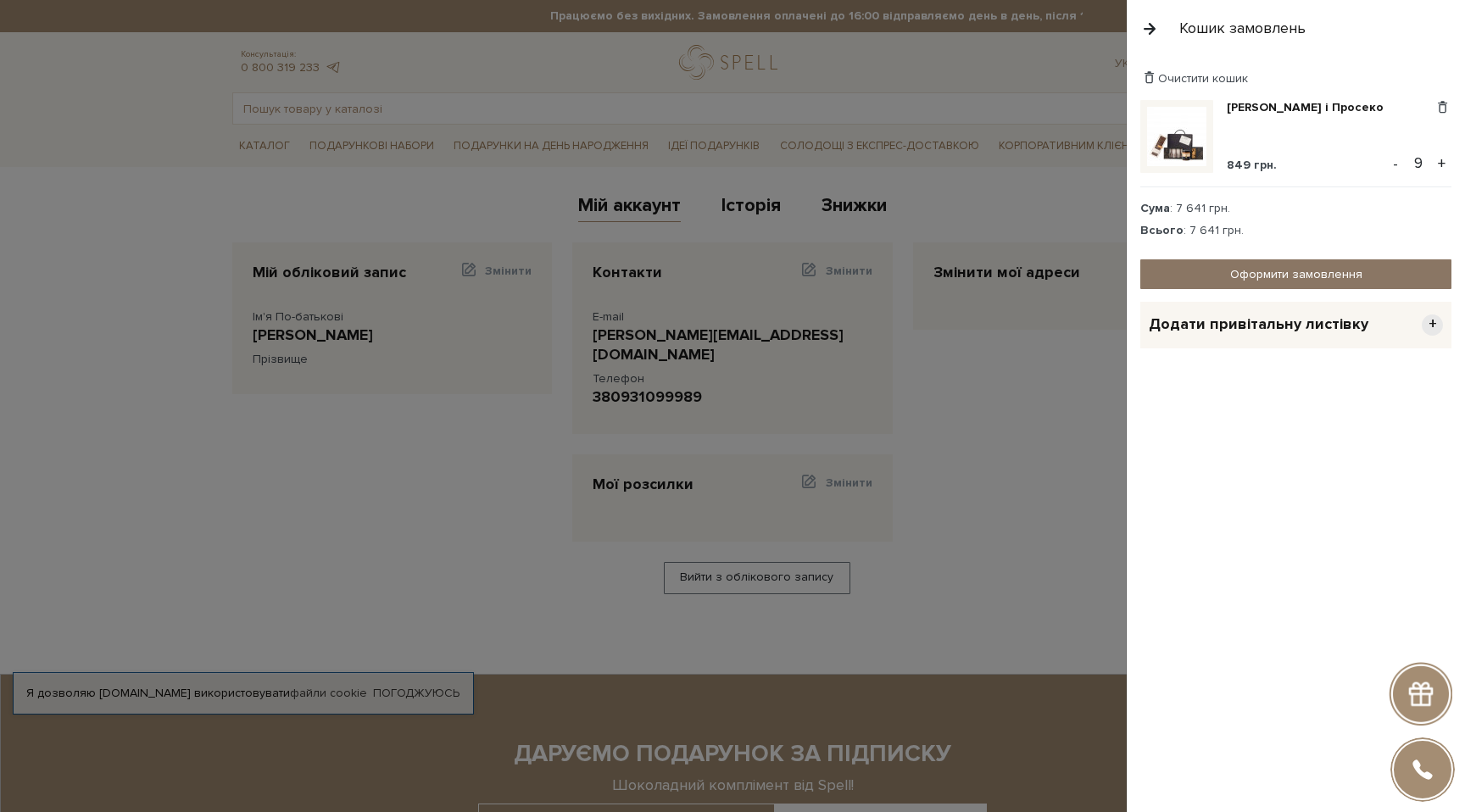
click at [1306, 279] on link "Оформити замовлення" at bounding box center [1295, 275] width 311 height 30
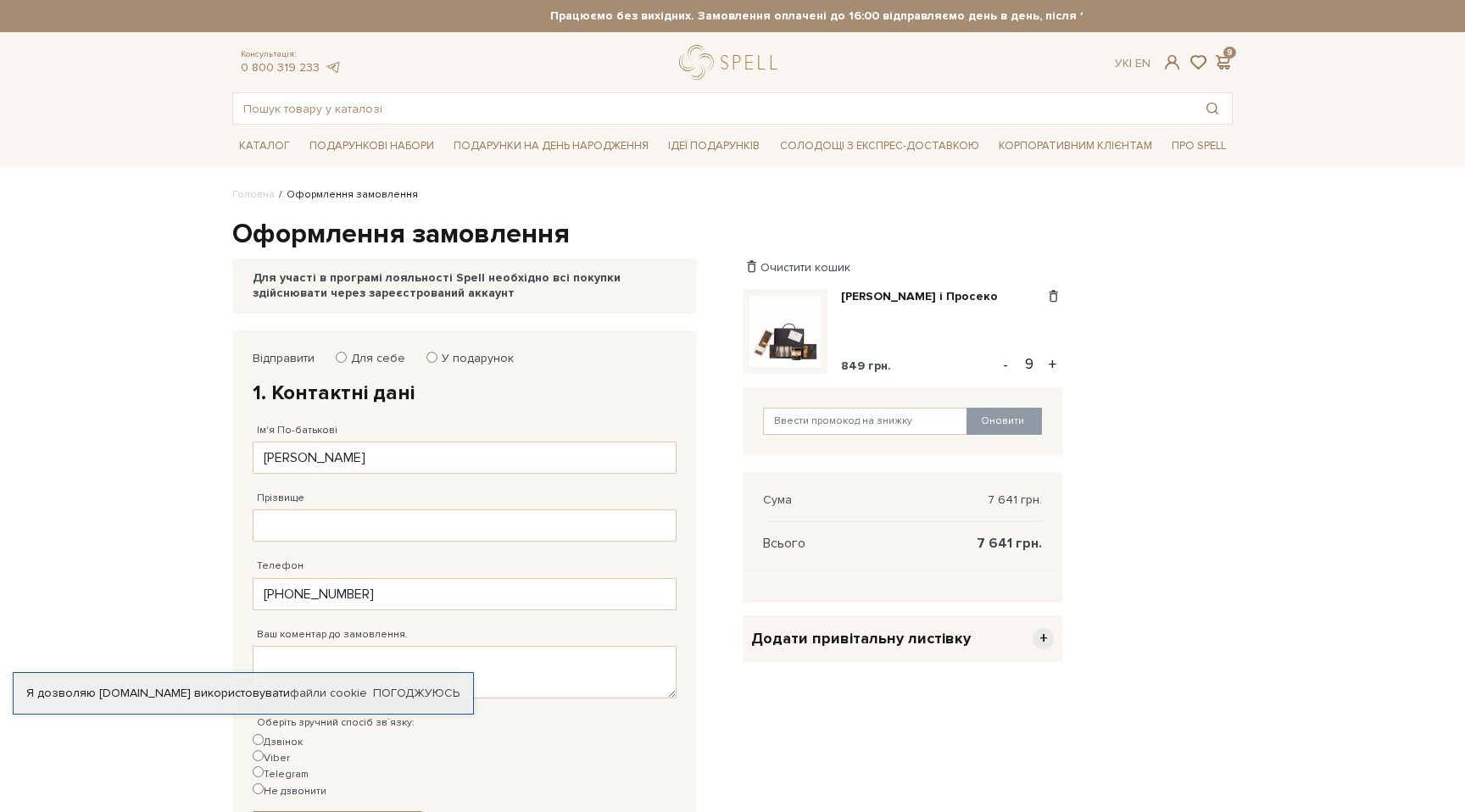
click at [83, 441] on body "Подарункові набори SALE Корпоративним клієнтам Доставка і оплата Консультація: …" at bounding box center [732, 604] width 1465 height 1208
click at [297, 450] on input "[PERSON_NAME]" at bounding box center [464, 457] width 424 height 33
type input "[PERSON_NAME]"
click at [308, 520] on input "Прізвище" at bounding box center [464, 526] width 424 height 33
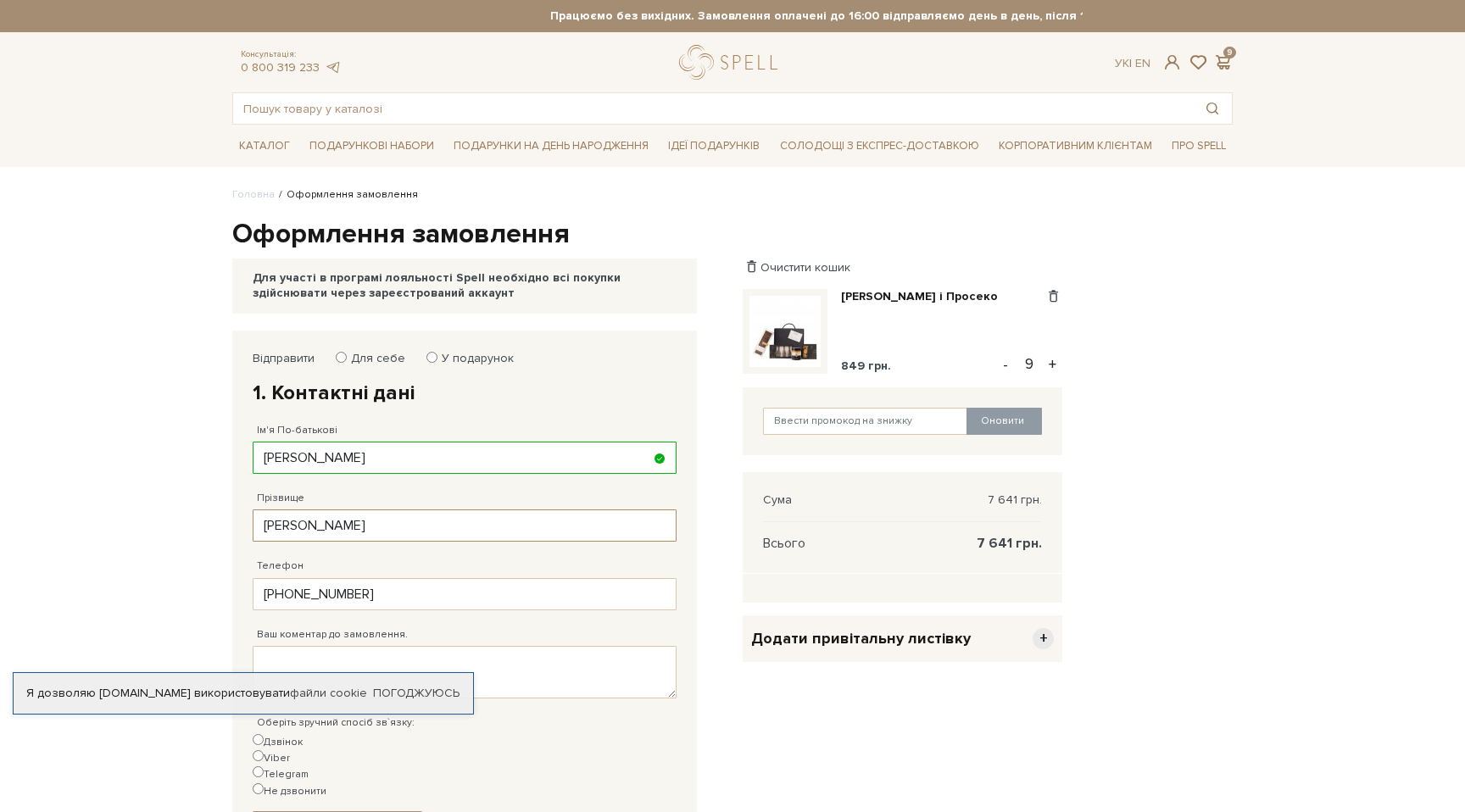
type input "[PERSON_NAME]"
click at [170, 544] on body "Подарункові набори SALE Корпоративним клієнтам Доставка і оплата Консультація: …" at bounding box center [732, 604] width 1465 height 1208
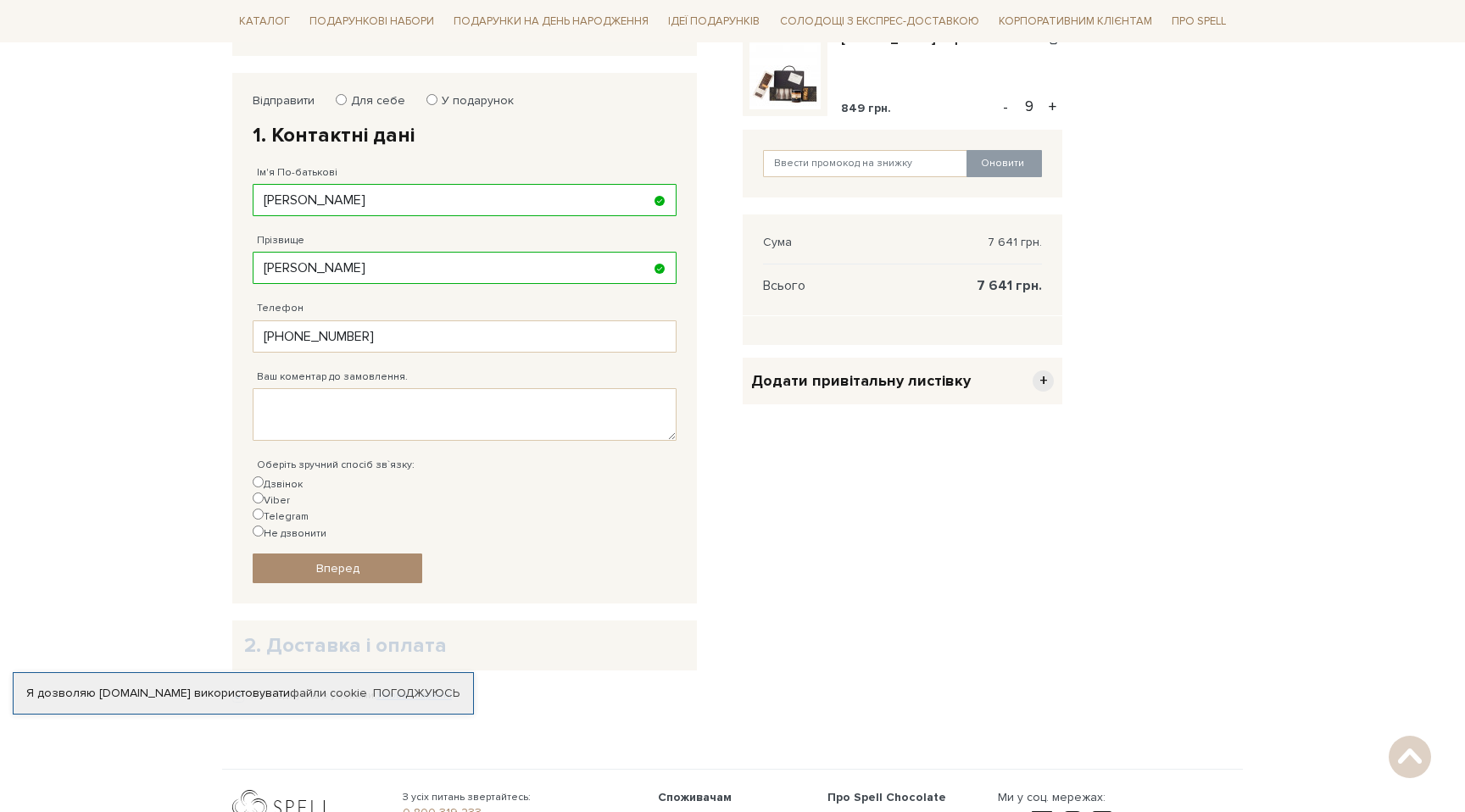
scroll to position [259, 0]
click at [264, 525] on input "Не дзвонити" at bounding box center [258, 529] width 11 height 11
radio input "true"
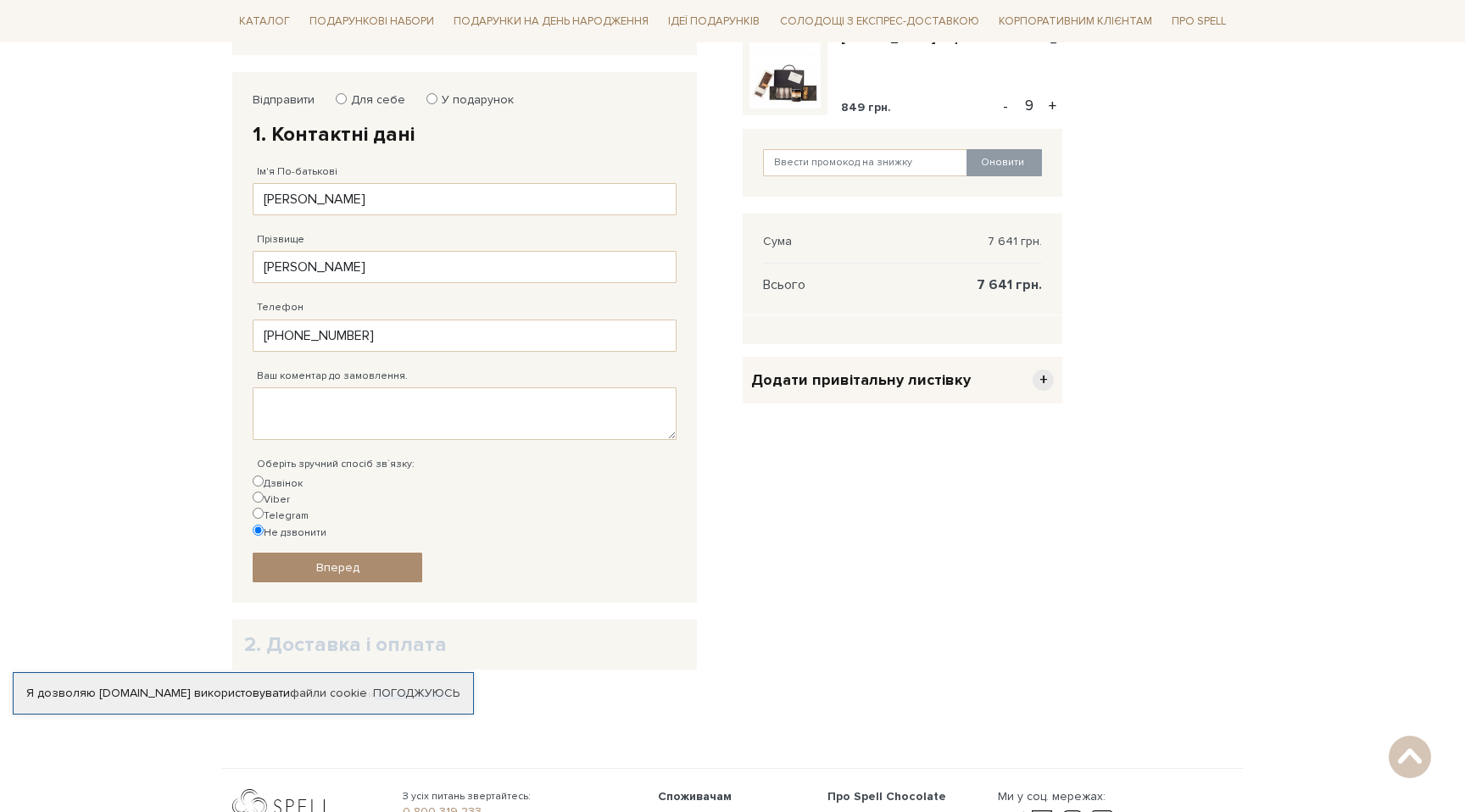
click at [114, 395] on body "Подарункові набори SALE Корпоративним клієнтам Доставка і оплата Консультація: …" at bounding box center [732, 345] width 1465 height 1208
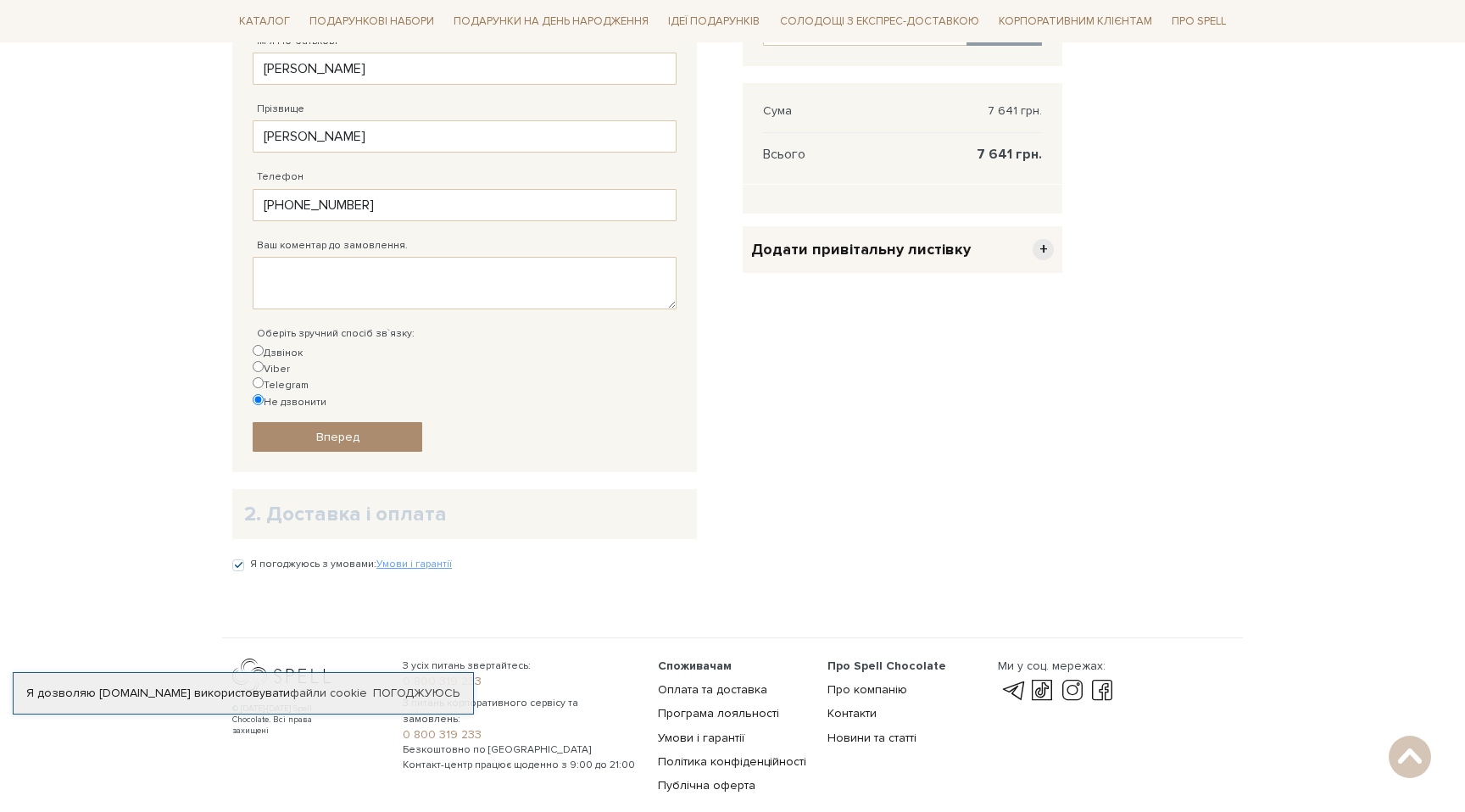
scroll to position [431, 0]
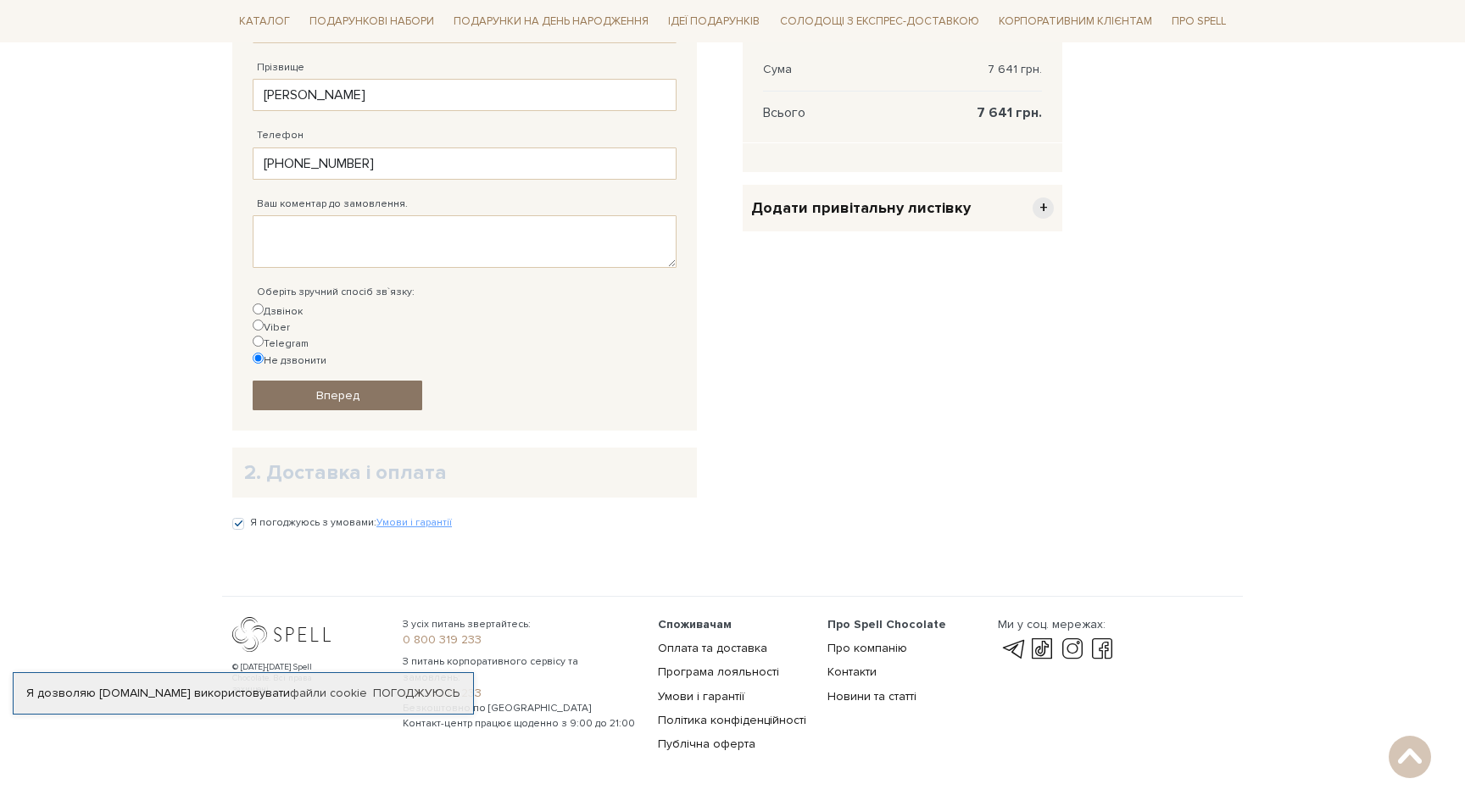
click at [303, 380] on link "Вперед" at bounding box center [338, 395] width 170 height 30
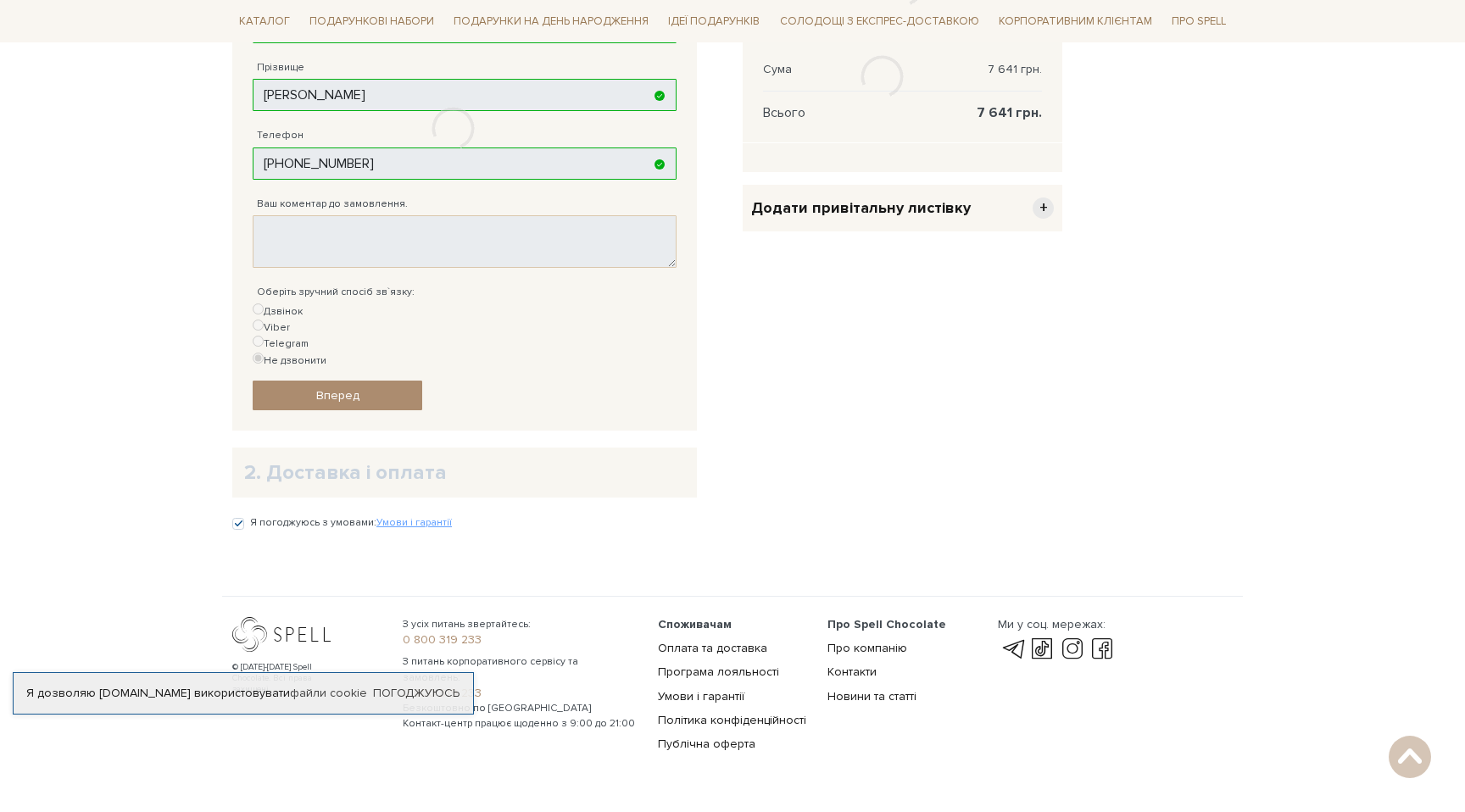
scroll to position [330, 0]
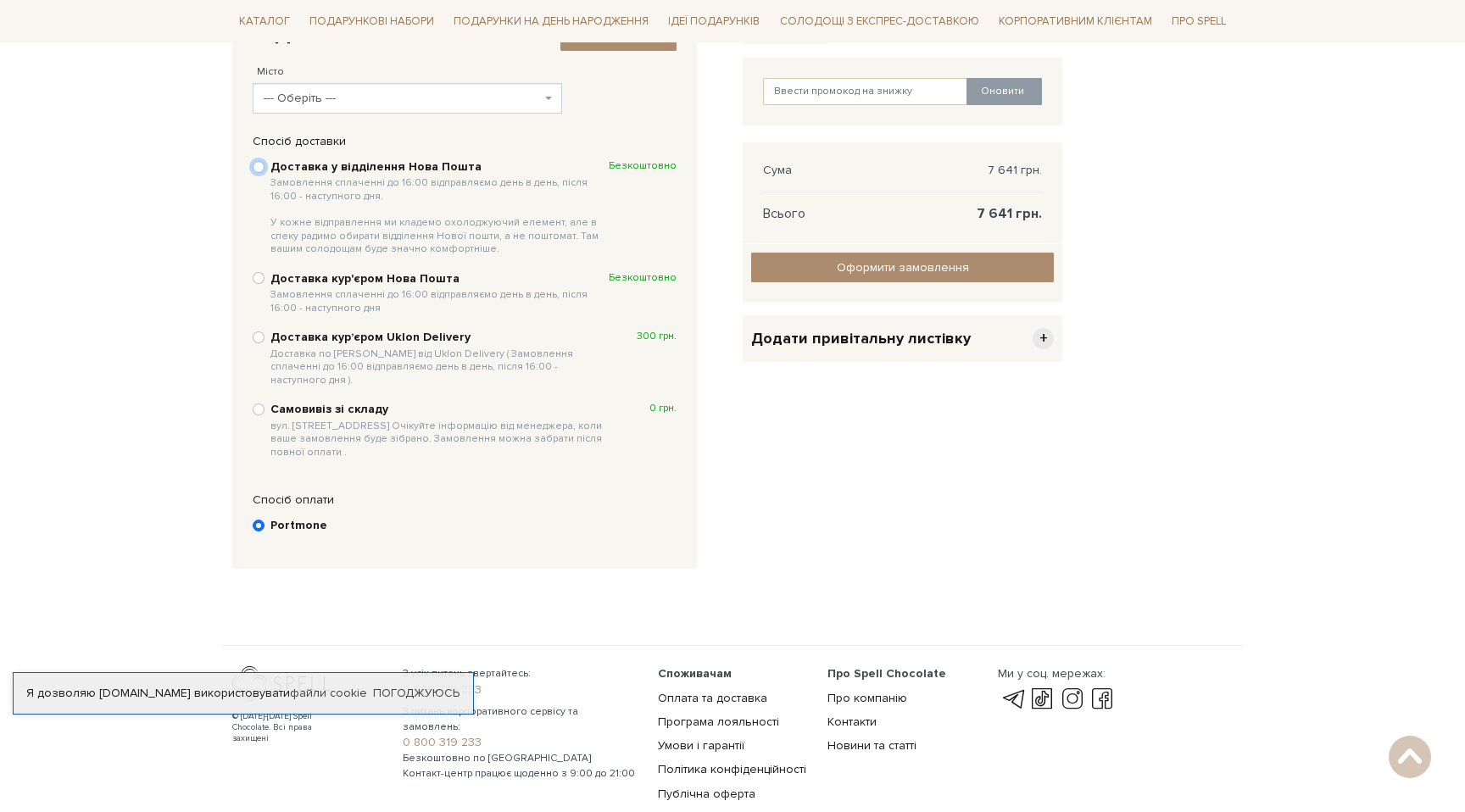
click at [256, 167] on input "Доставка у відділення Нова Пошта Замовлення сплаченні до 16:00 відправляємо ден…" at bounding box center [259, 167] width 12 height 12
radio input "true"
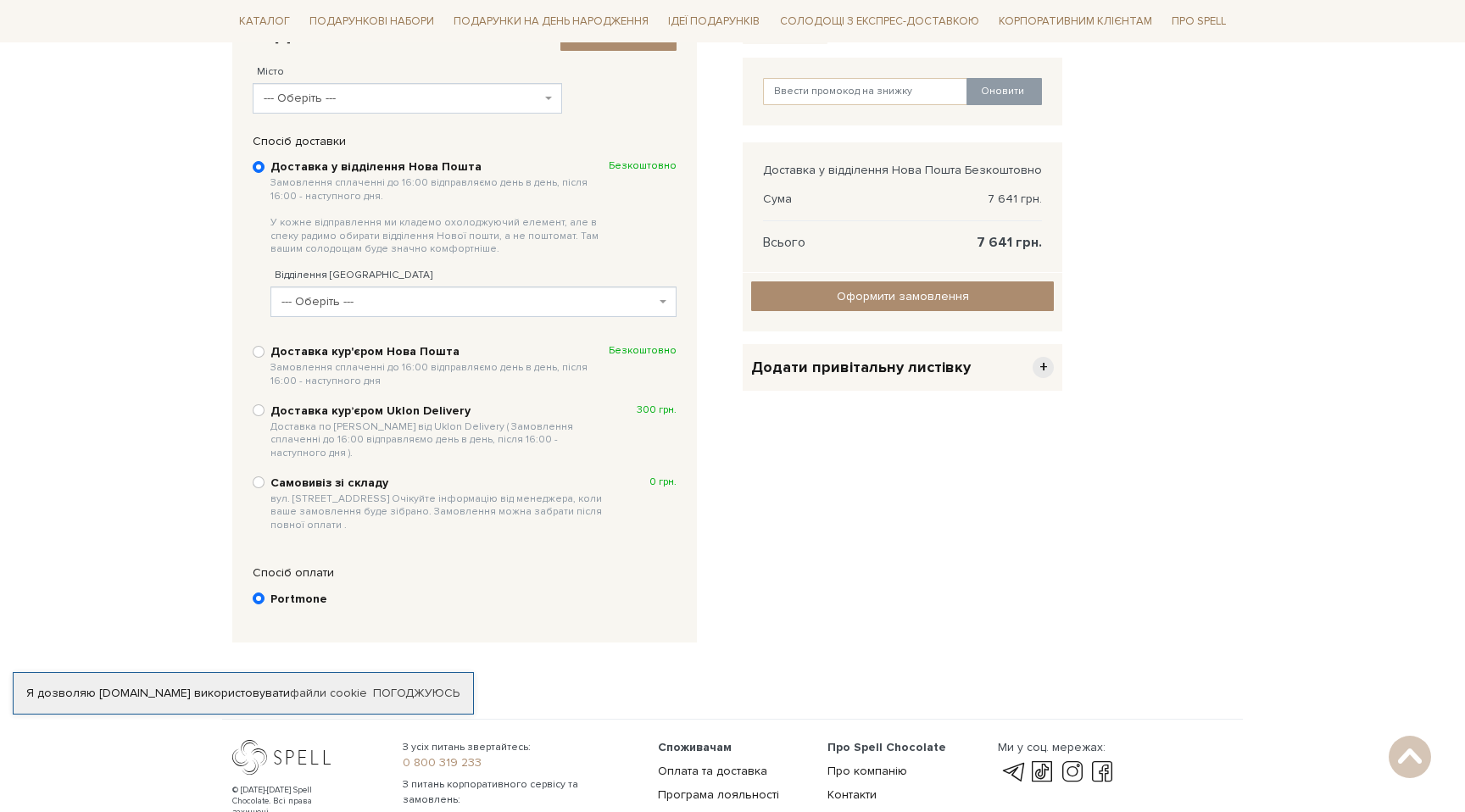
click at [383, 298] on span "--- Оберіть ---" at bounding box center [468, 301] width 373 height 17
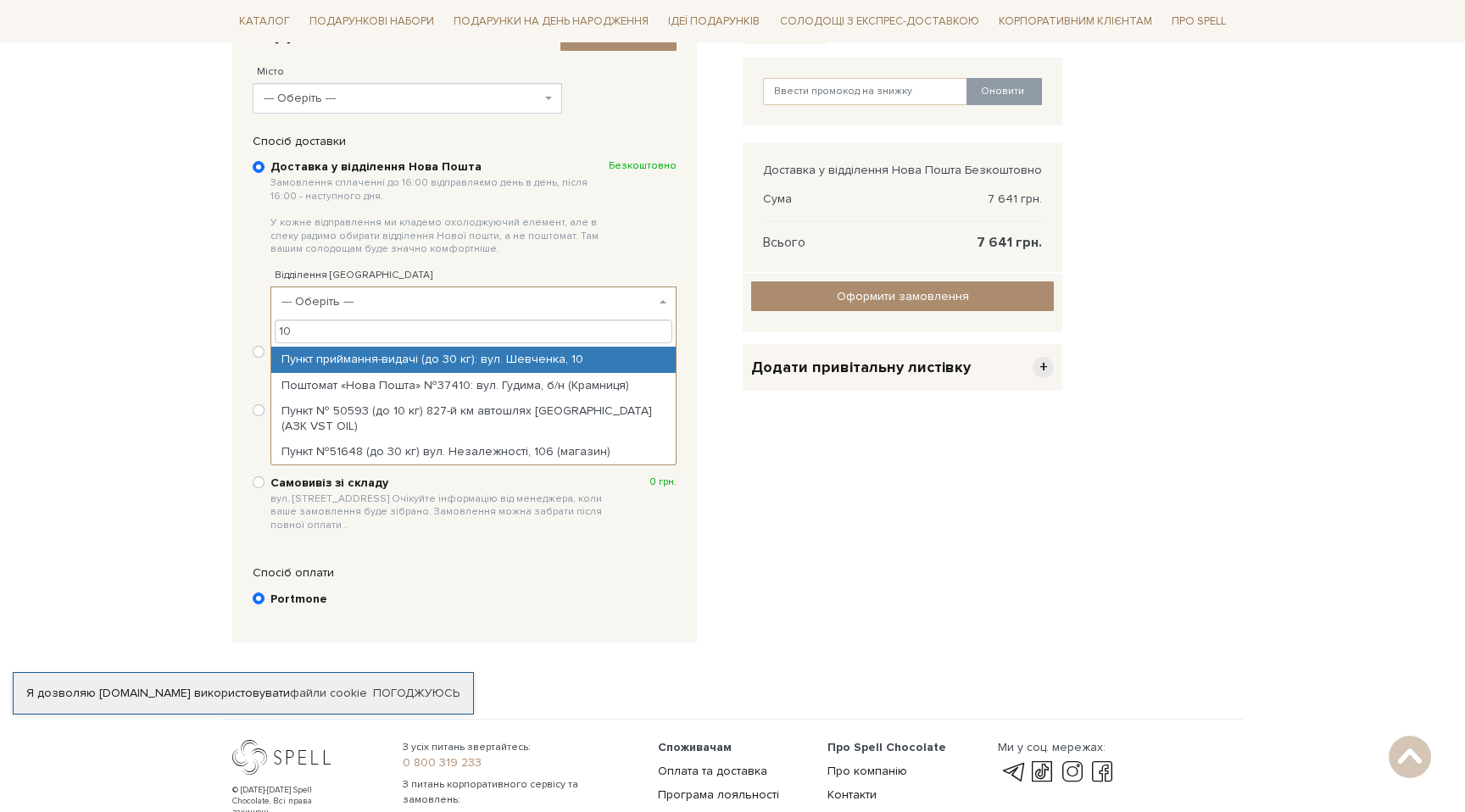
type input "1"
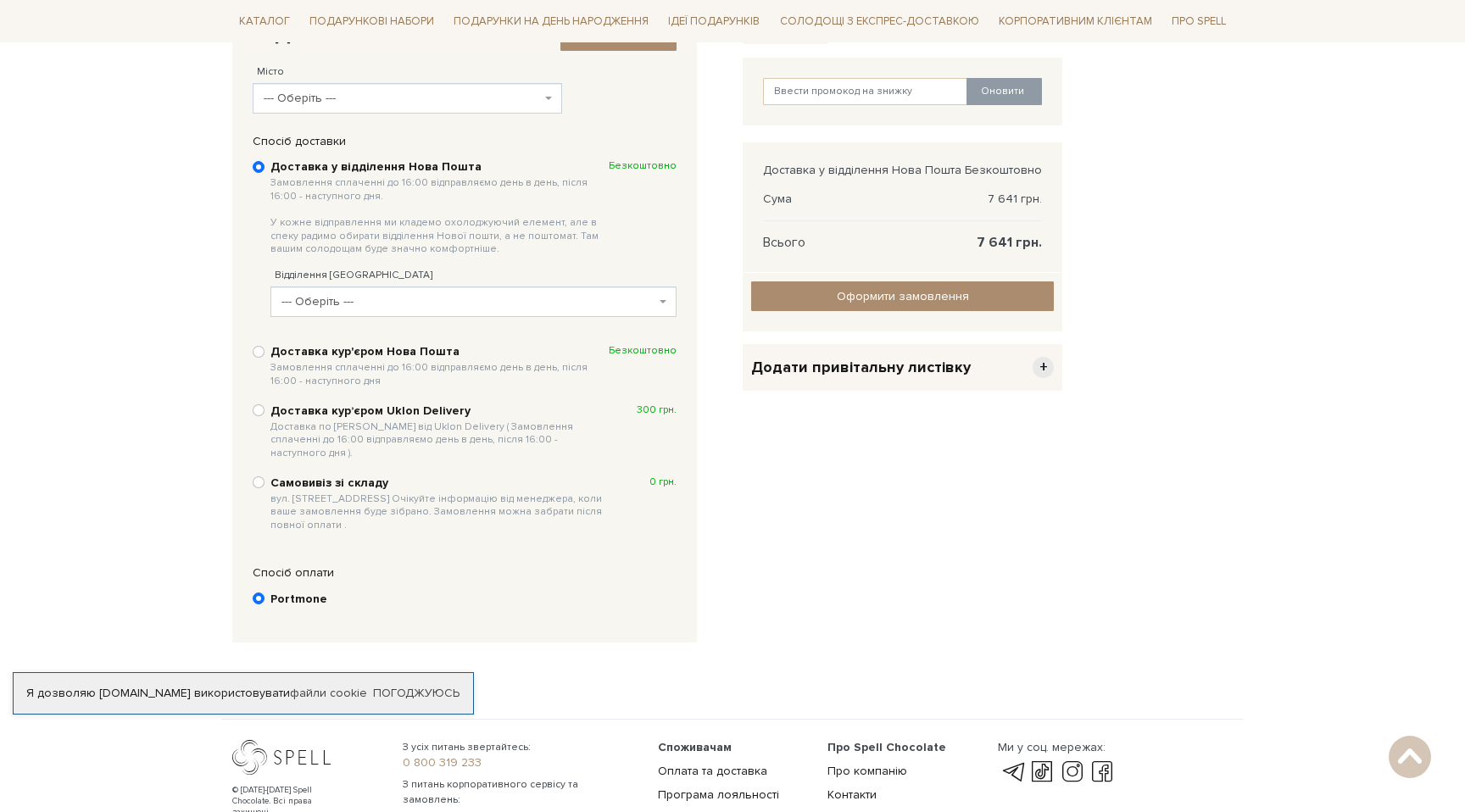
click at [166, 409] on body "Подарункові набори SALE Корпоративним клієнтам Доставка і оплата Консультація: …" at bounding box center [732, 284] width 1465 height 1230
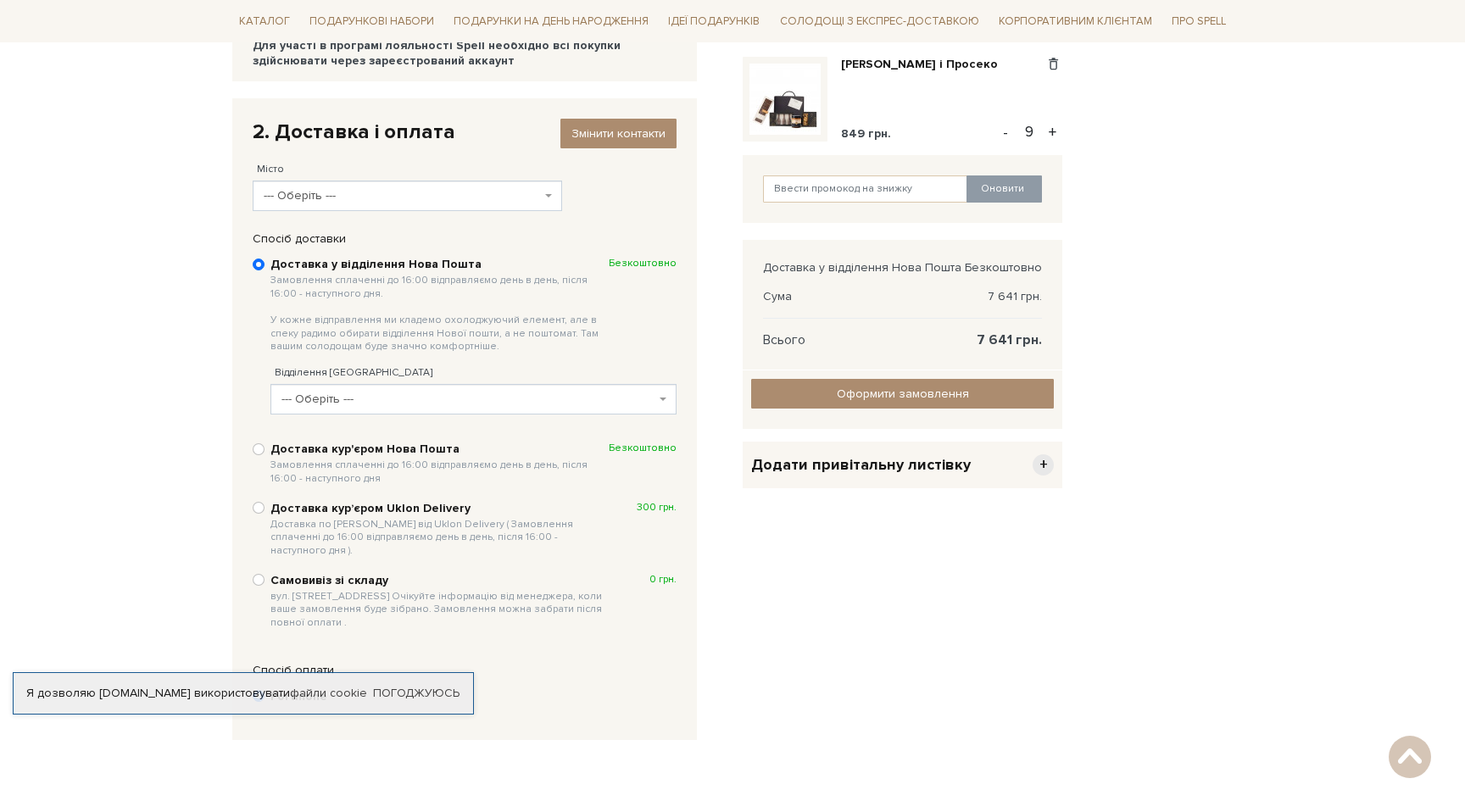
scroll to position [226, 0]
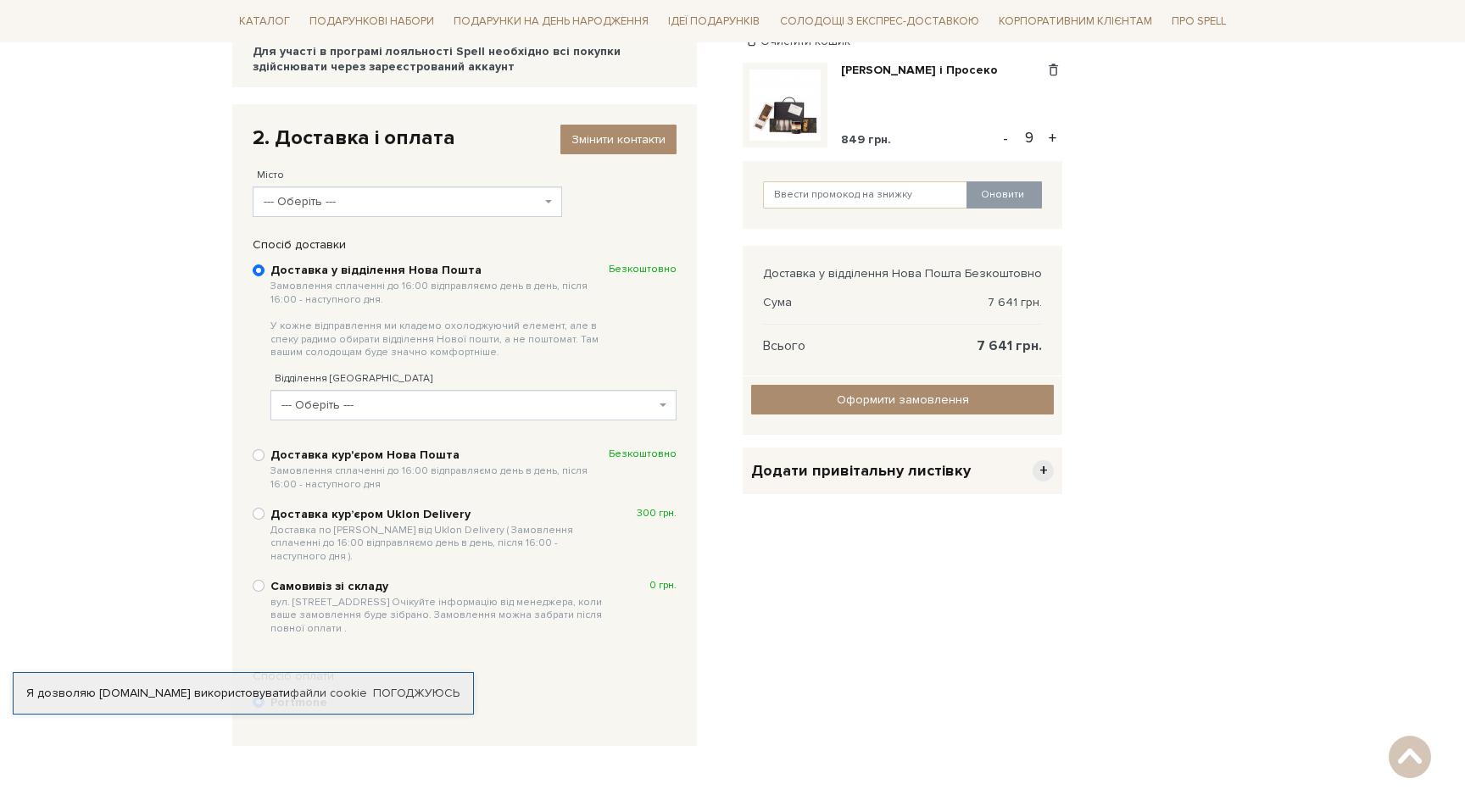
click at [424, 203] on span "--- Оберіть ---" at bounding box center [402, 202] width 278 height 17
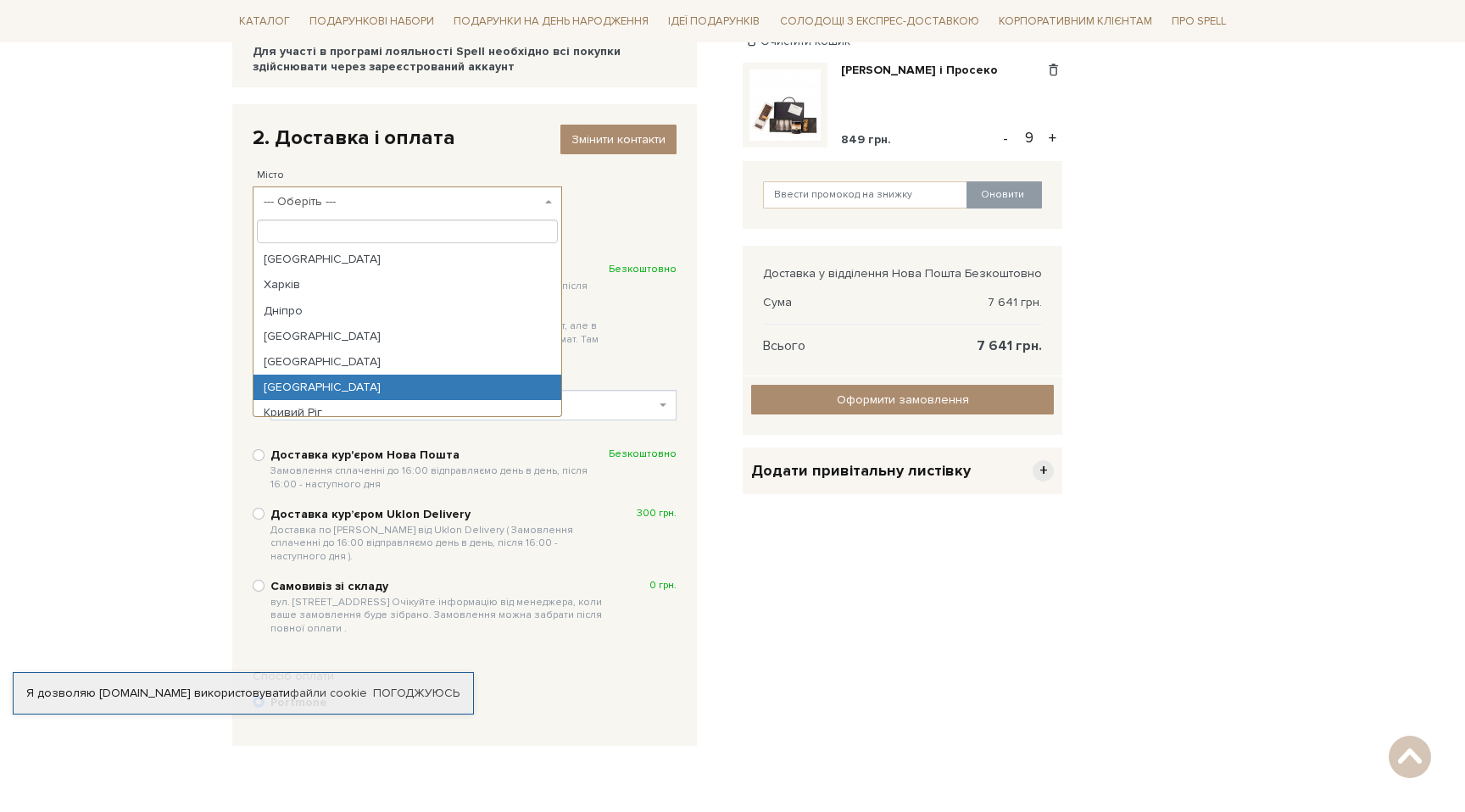
select select "[GEOGRAPHIC_DATA]"
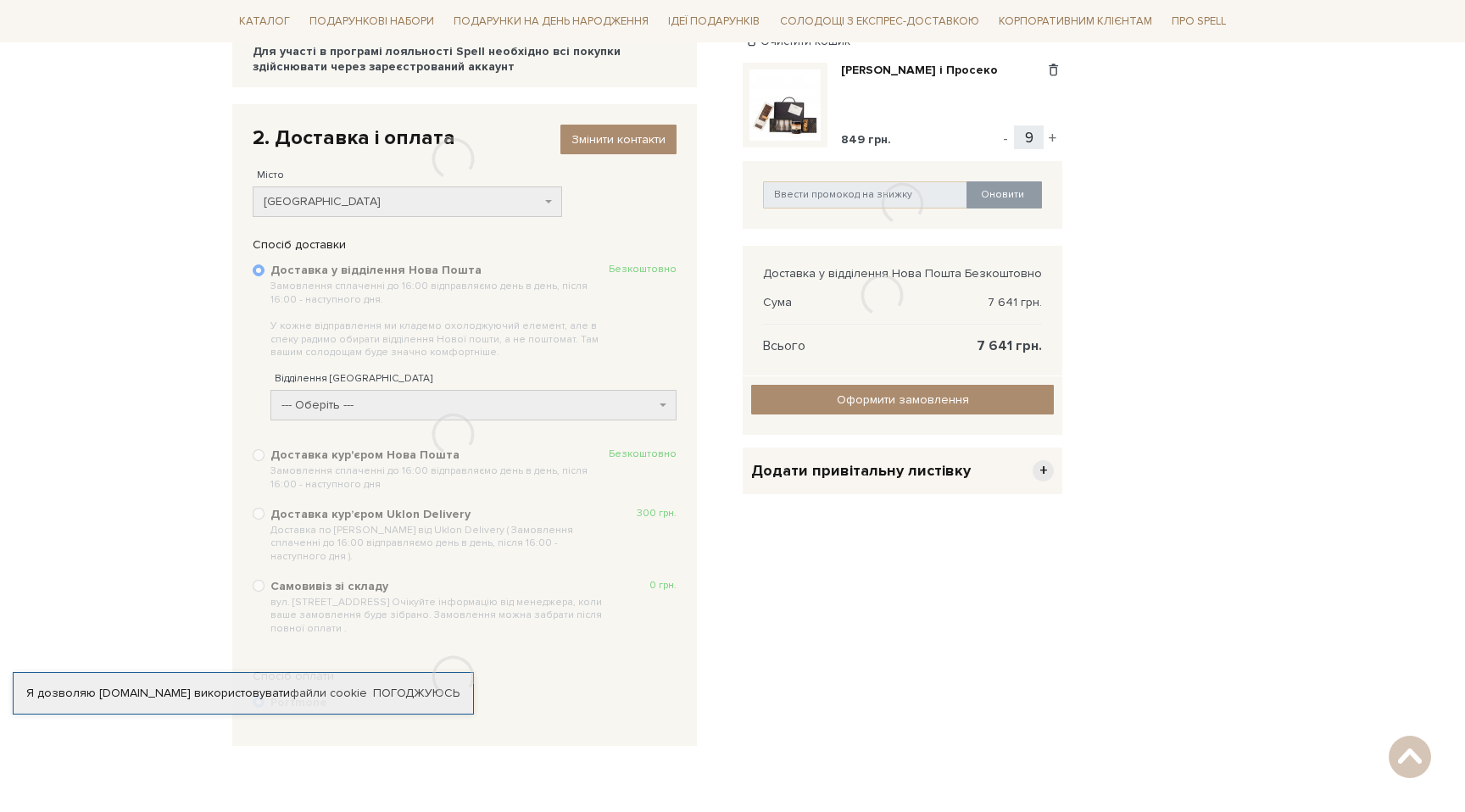
click at [181, 392] on body "Подарункові набори SALE Корпоративним клієнтам Доставка і оплата Консультація: …" at bounding box center [732, 388] width 1465 height 1230
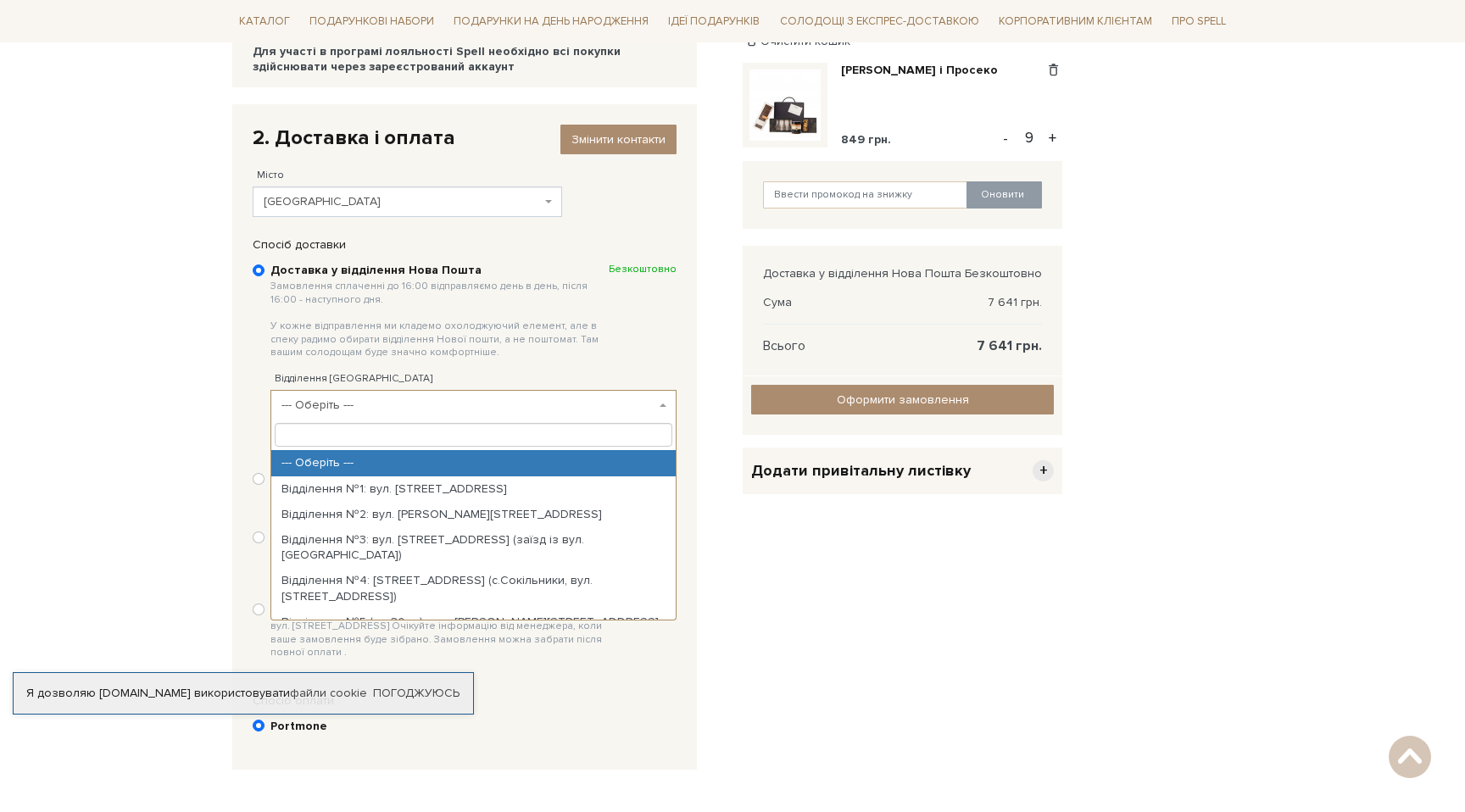
click at [522, 398] on span "--- Оберіть ---" at bounding box center [468, 405] width 373 height 17
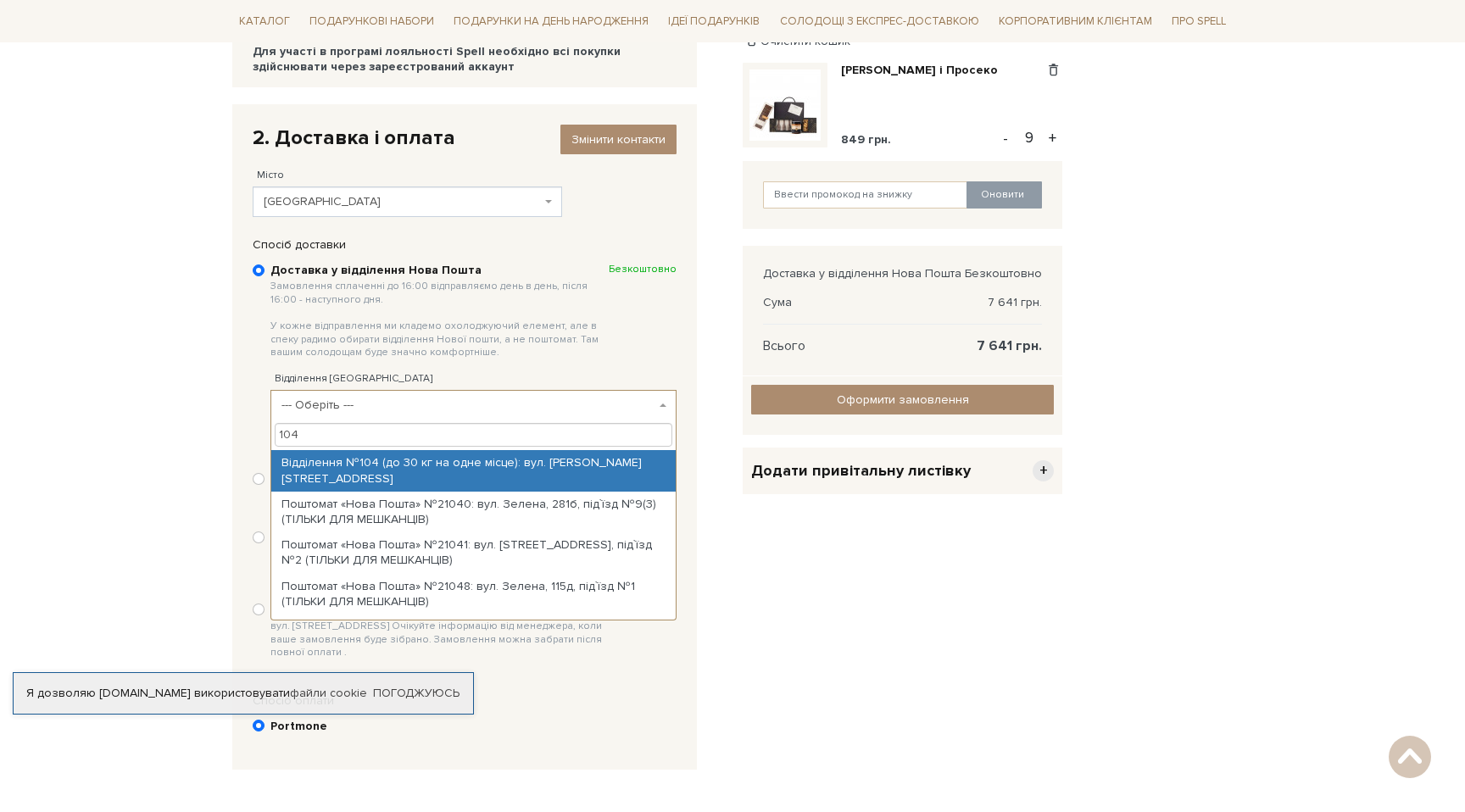
type input "104"
select select "Відділення №104 (до 30 кг на одне місце): вул. [PERSON_NAME][STREET_ADDRESS]"
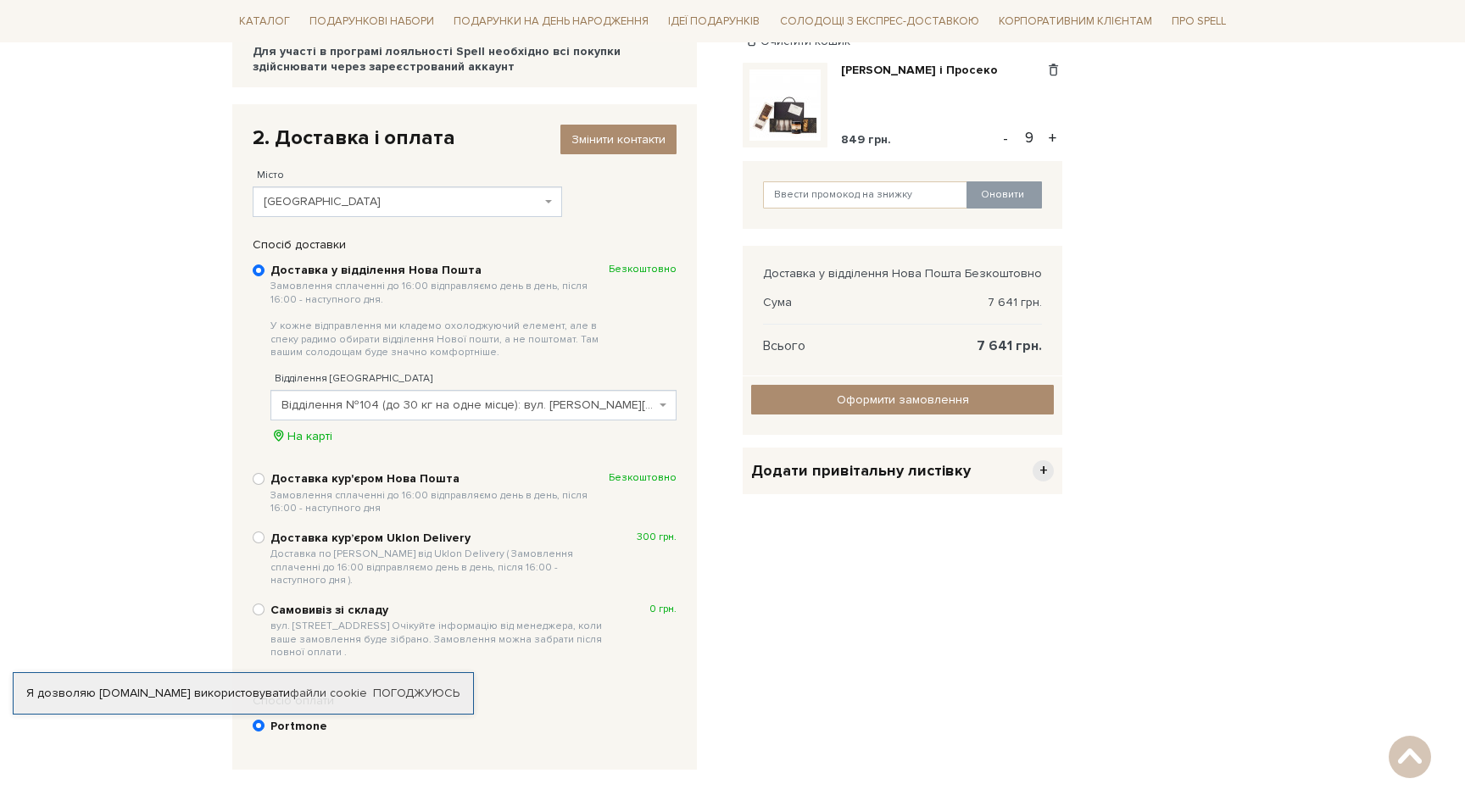
click at [660, 403] on b at bounding box center [662, 404] width 7 height 3
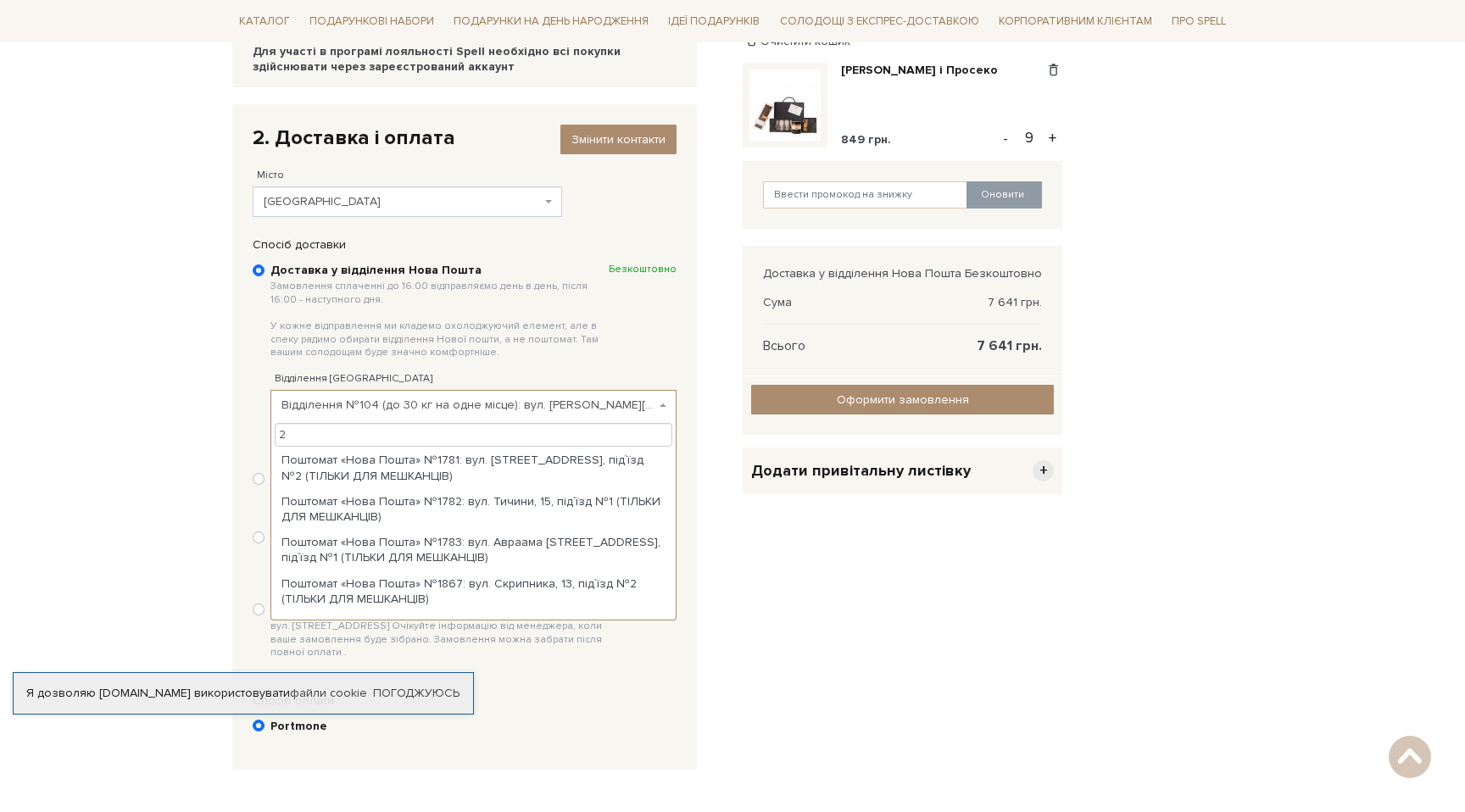
scroll to position [0, 0]
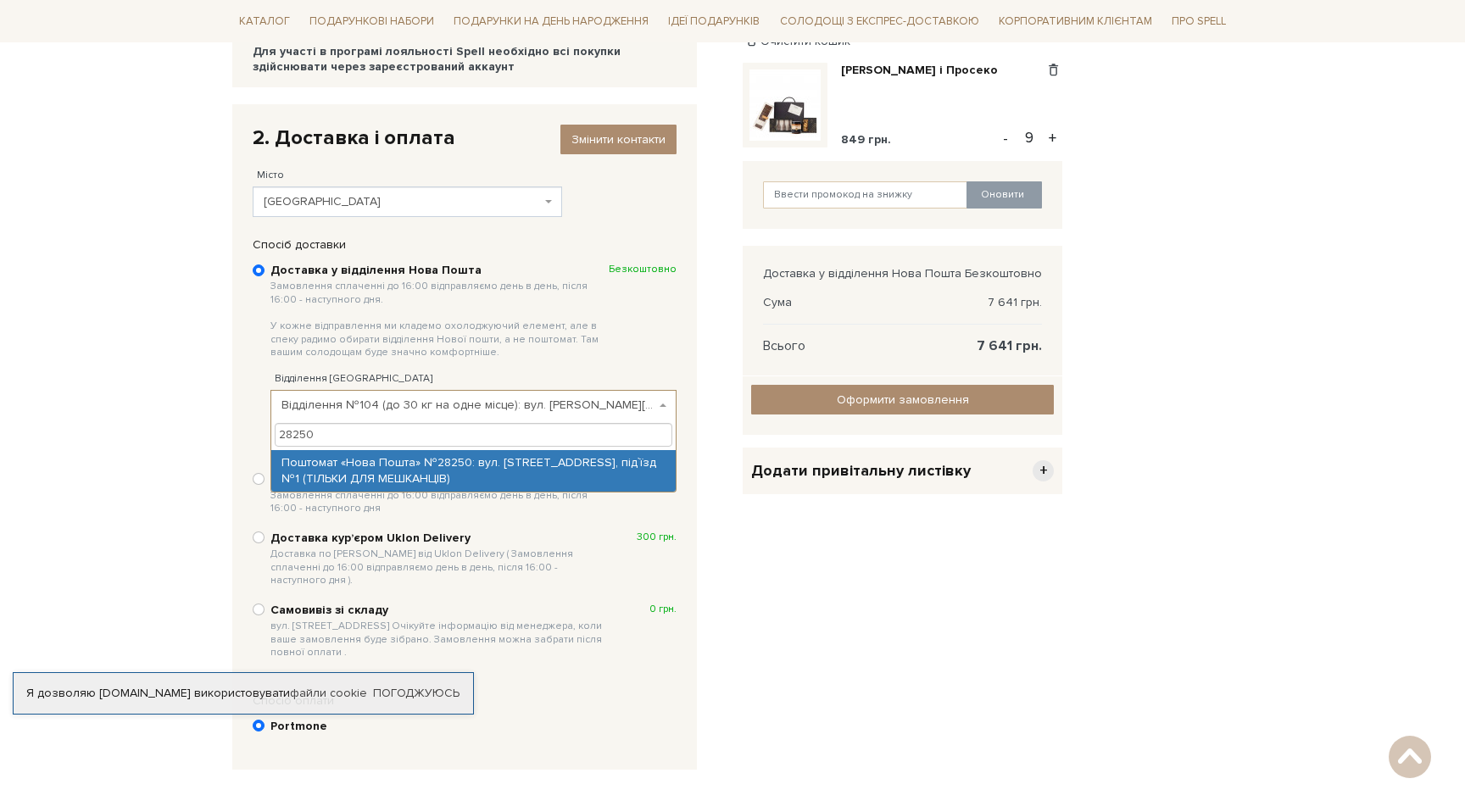
type input "28250"
select select "Поштомат «Нова Пошта» №28250: вул. [STREET_ADDRESS], під`їзд №1 (ТІЛЬКИ ДЛЯ МЕШ…"
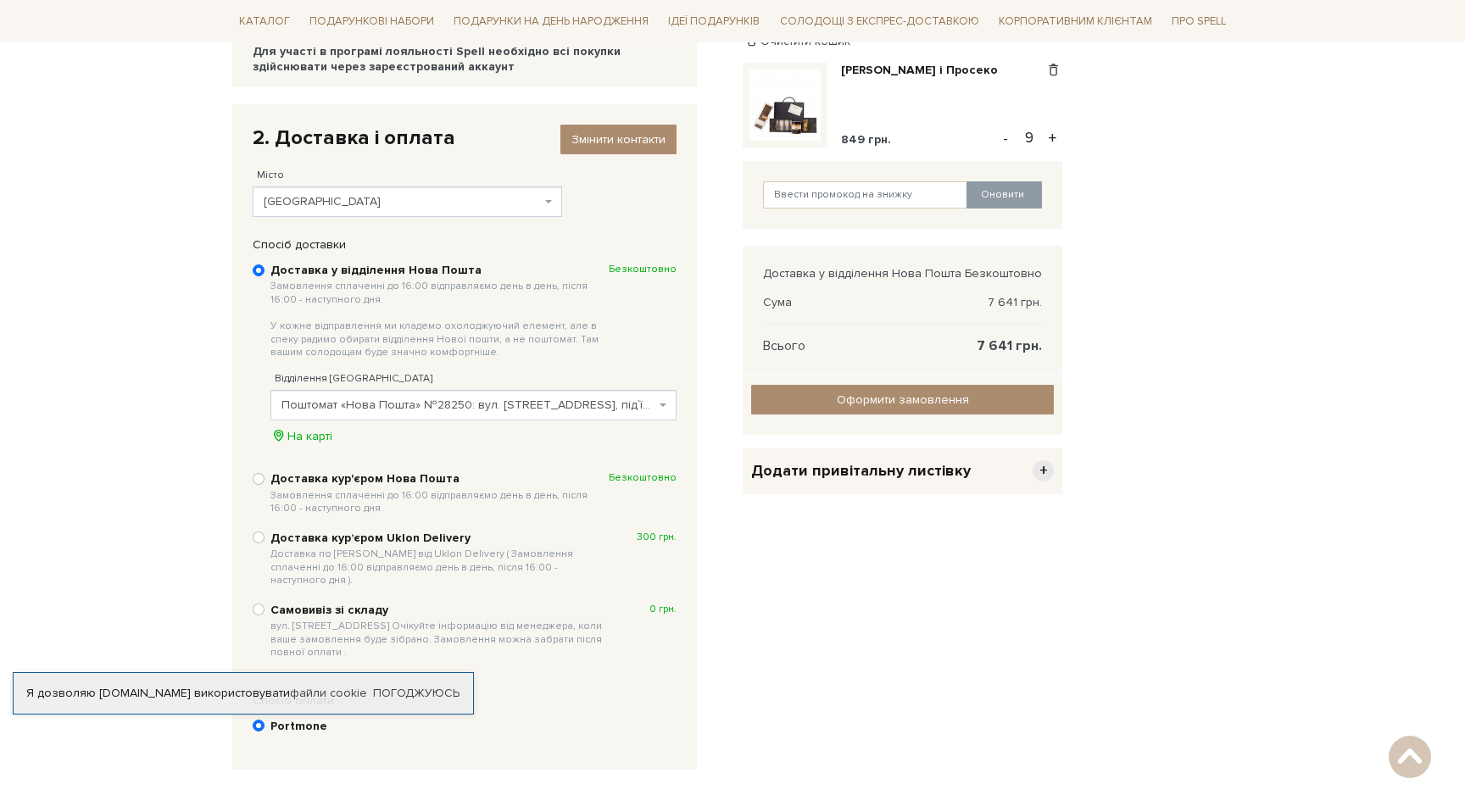
click at [150, 501] on body "Подарункові набори SALE Корпоративним клієнтам Доставка і оплата Консультація: …" at bounding box center [732, 400] width 1465 height 1254
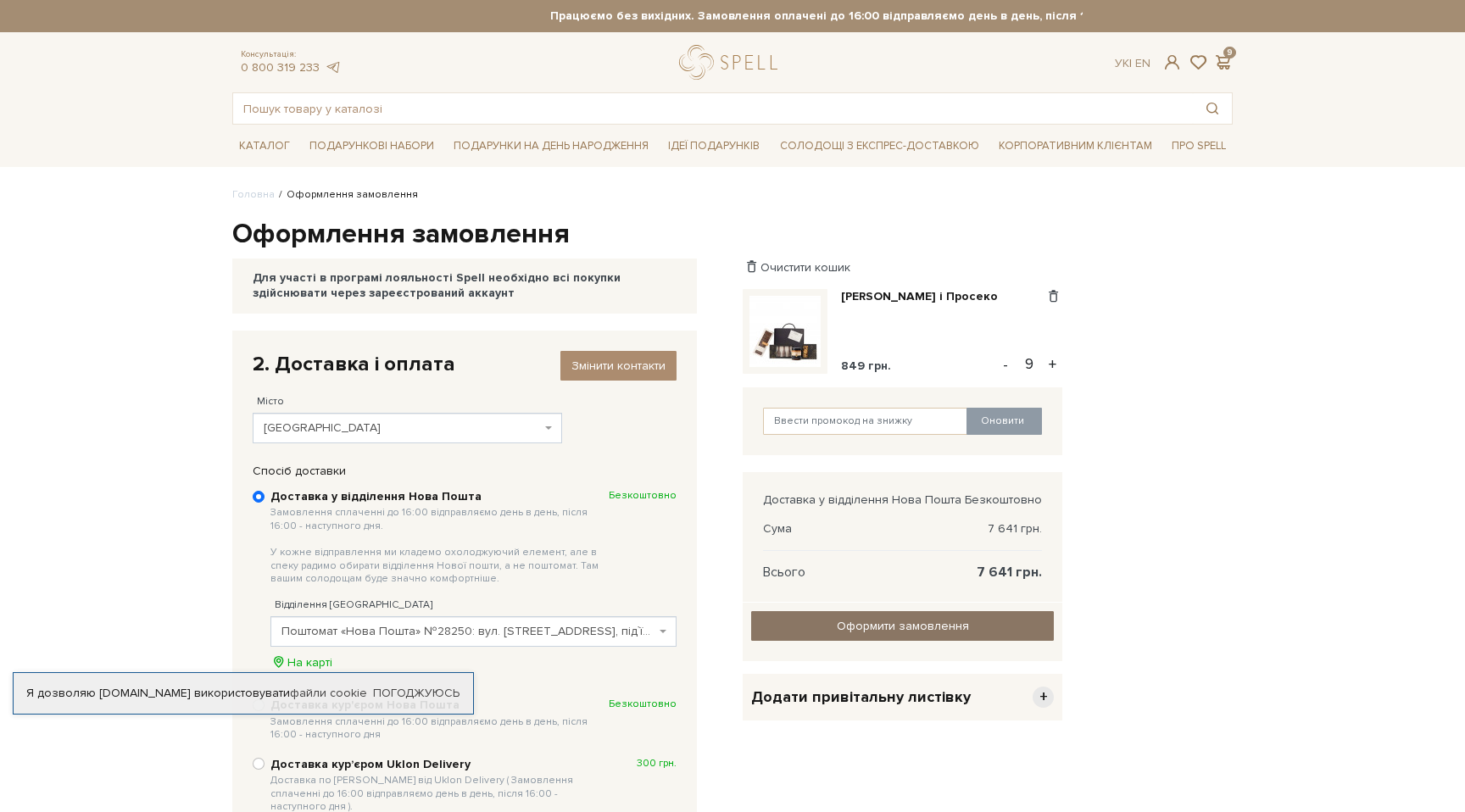
click at [939, 618] on input "Оформити замовлення" at bounding box center [902, 626] width 302 height 30
